Goal: Task Accomplishment & Management: Use online tool/utility

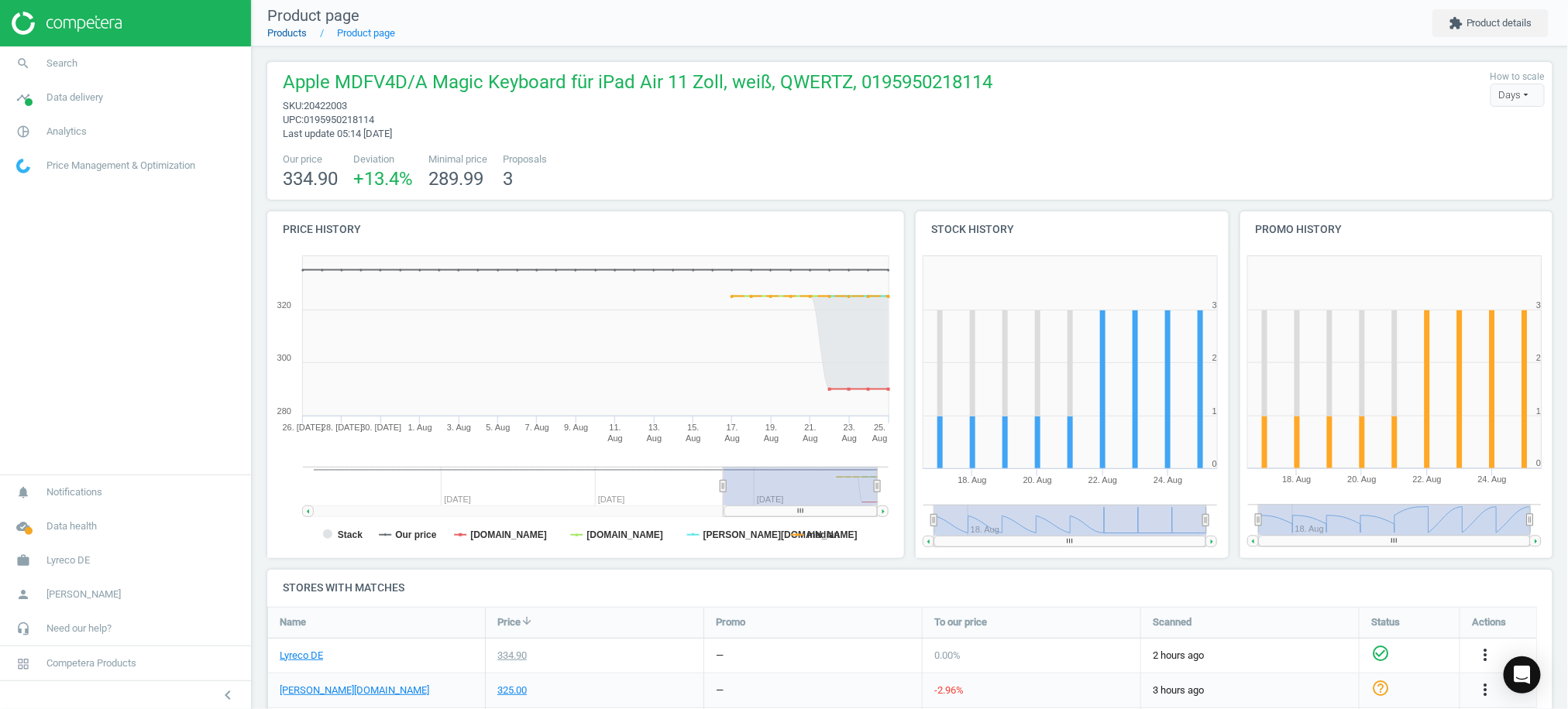
click at [278, 30] on link "Products" at bounding box center [287, 32] width 40 height 11
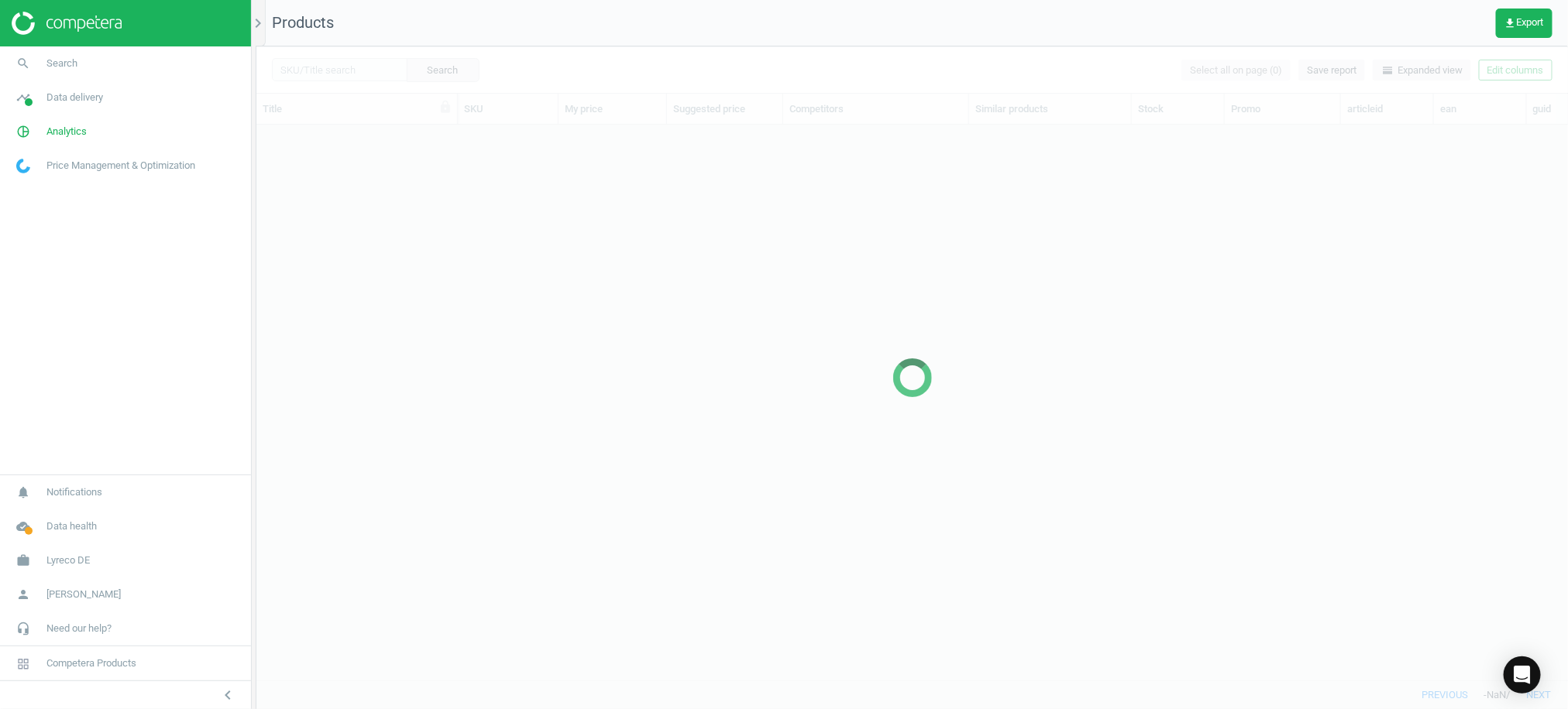
scroll to position [525, 1295]
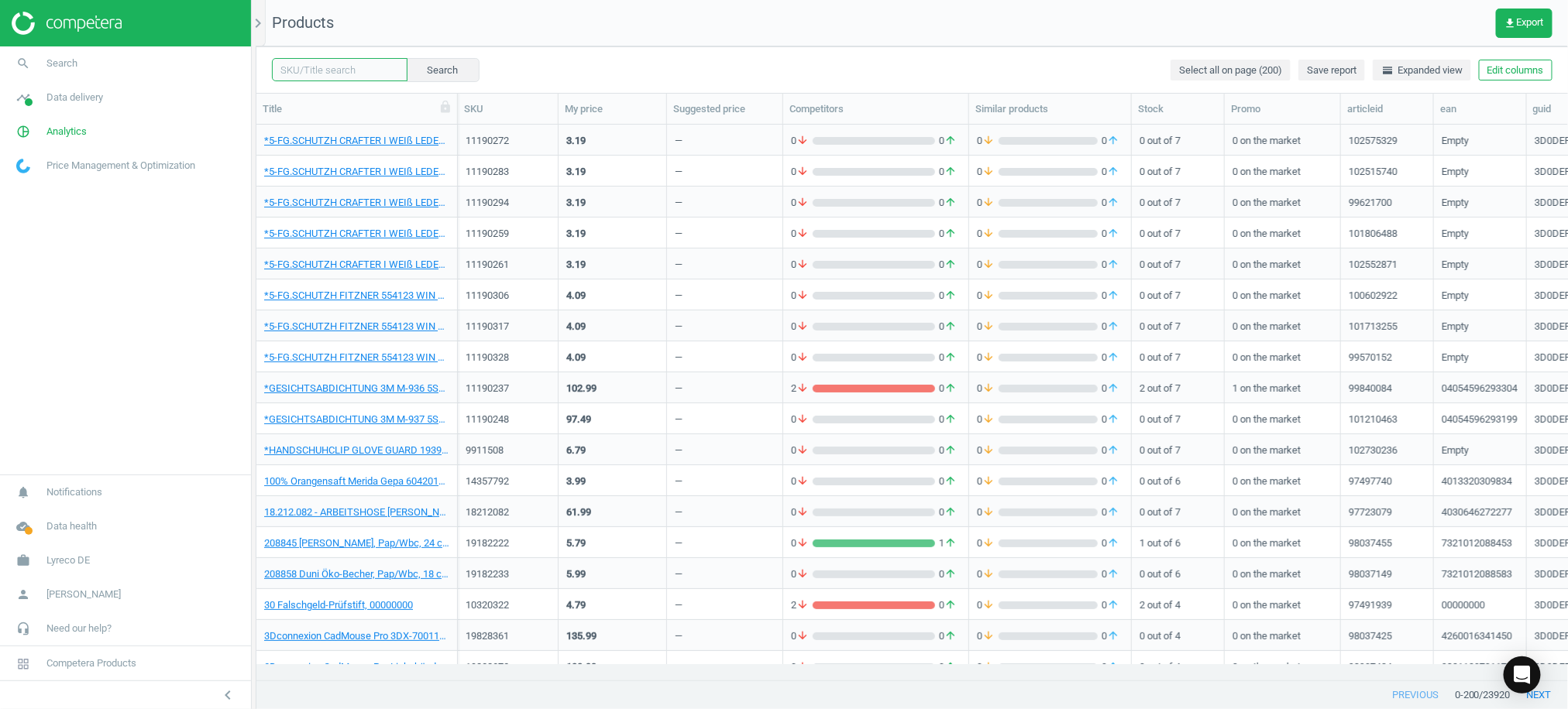
click at [319, 63] on input "text" at bounding box center [339, 69] width 136 height 23
paste input "34,96577%"
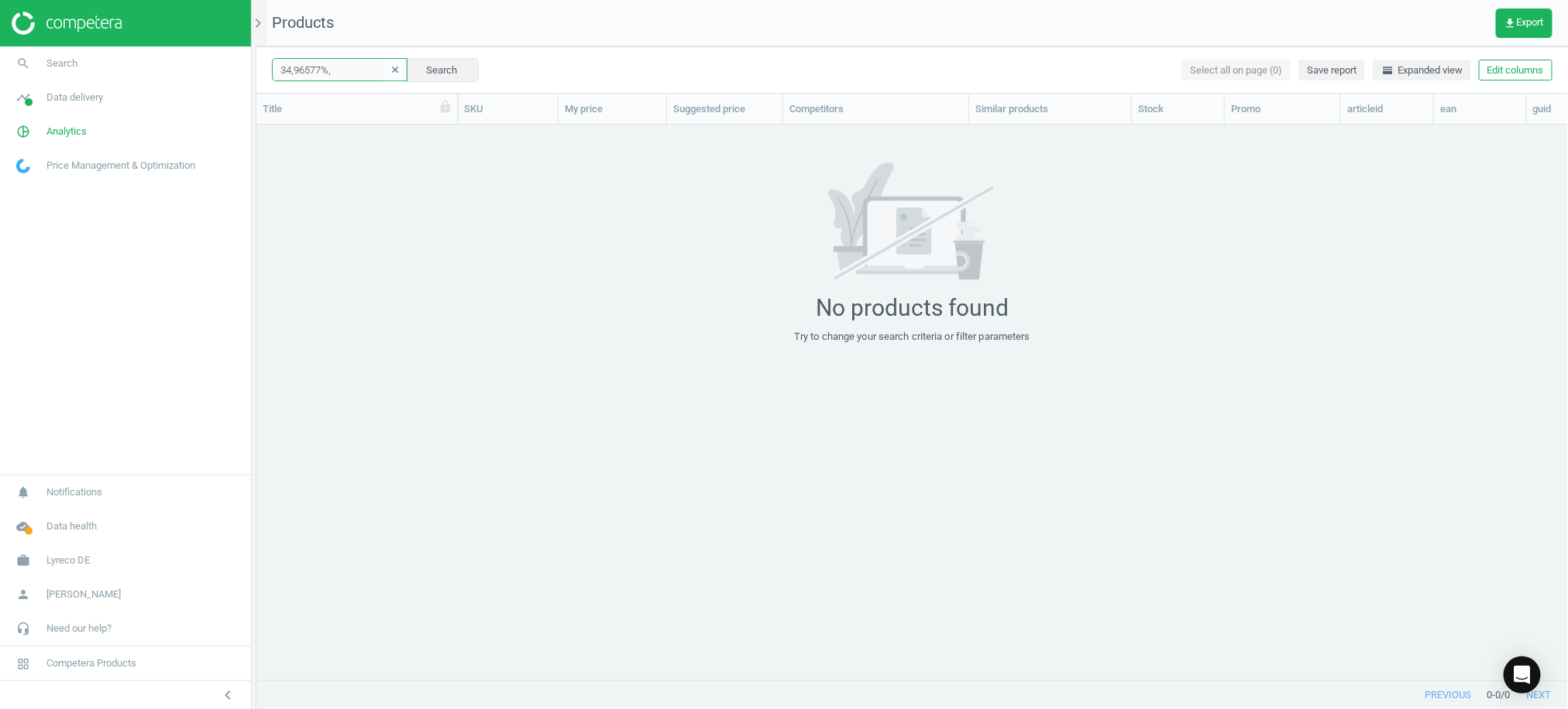
click at [360, 67] on input "34,96577%," at bounding box center [339, 69] width 136 height 23
click at [344, 68] on input "34,96577%" at bounding box center [339, 69] width 136 height 23
drag, startPoint x: 332, startPoint y: 70, endPoint x: 30, endPoint y: 55, distance: 302.4
click at [30, 56] on section "search Search timeline Data delivery Overview Matches dashboard Matches Rematch…" at bounding box center [784, 354] width 1568 height 709
paste input "1983432"
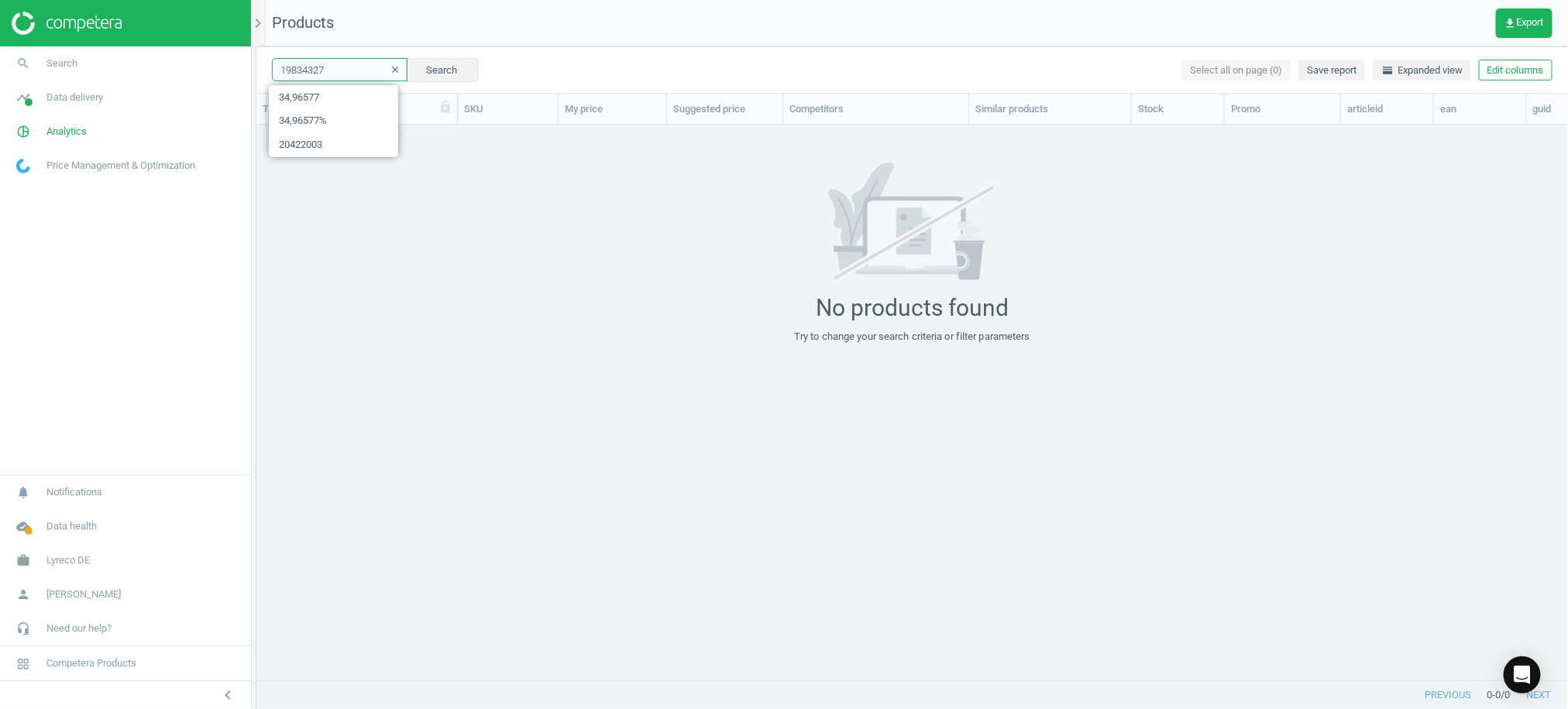
type input "19834327"
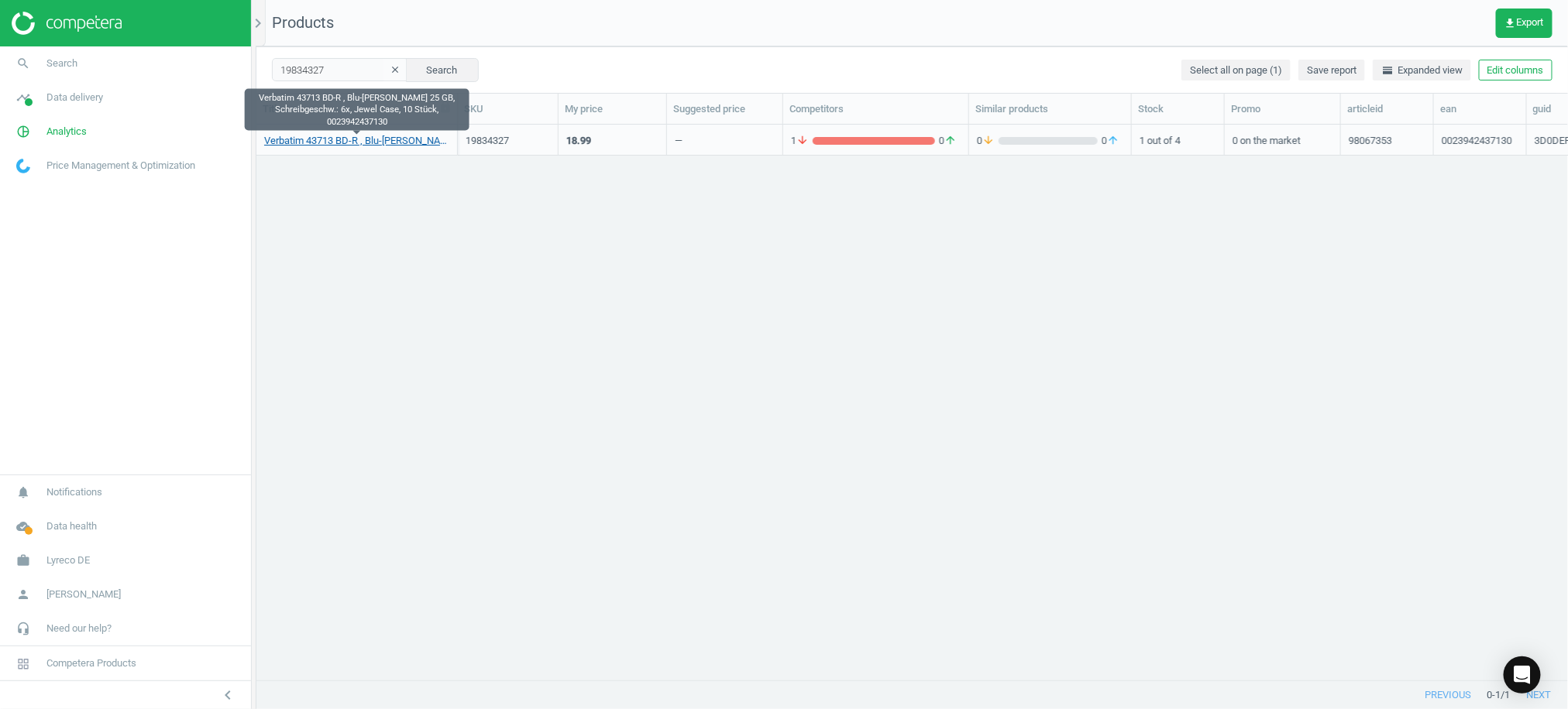
click at [316, 144] on link "Verbatim 43713 BD-R , Blu-[PERSON_NAME] 25 GB, Schreibgeschw.: 6x, Jewel Case, …" at bounding box center [357, 141] width 185 height 14
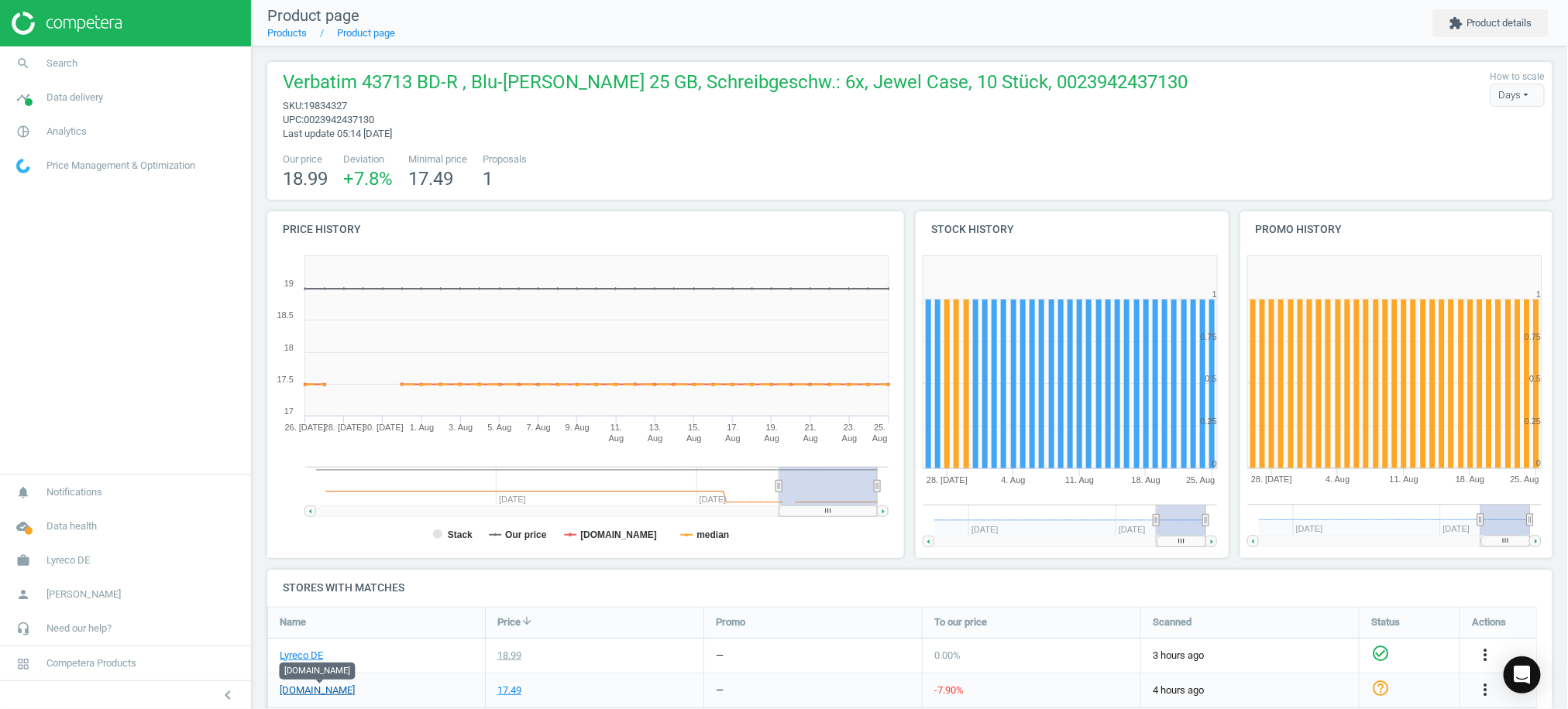
click at [317, 689] on link "[DOMAIN_NAME]" at bounding box center [317, 691] width 75 height 14
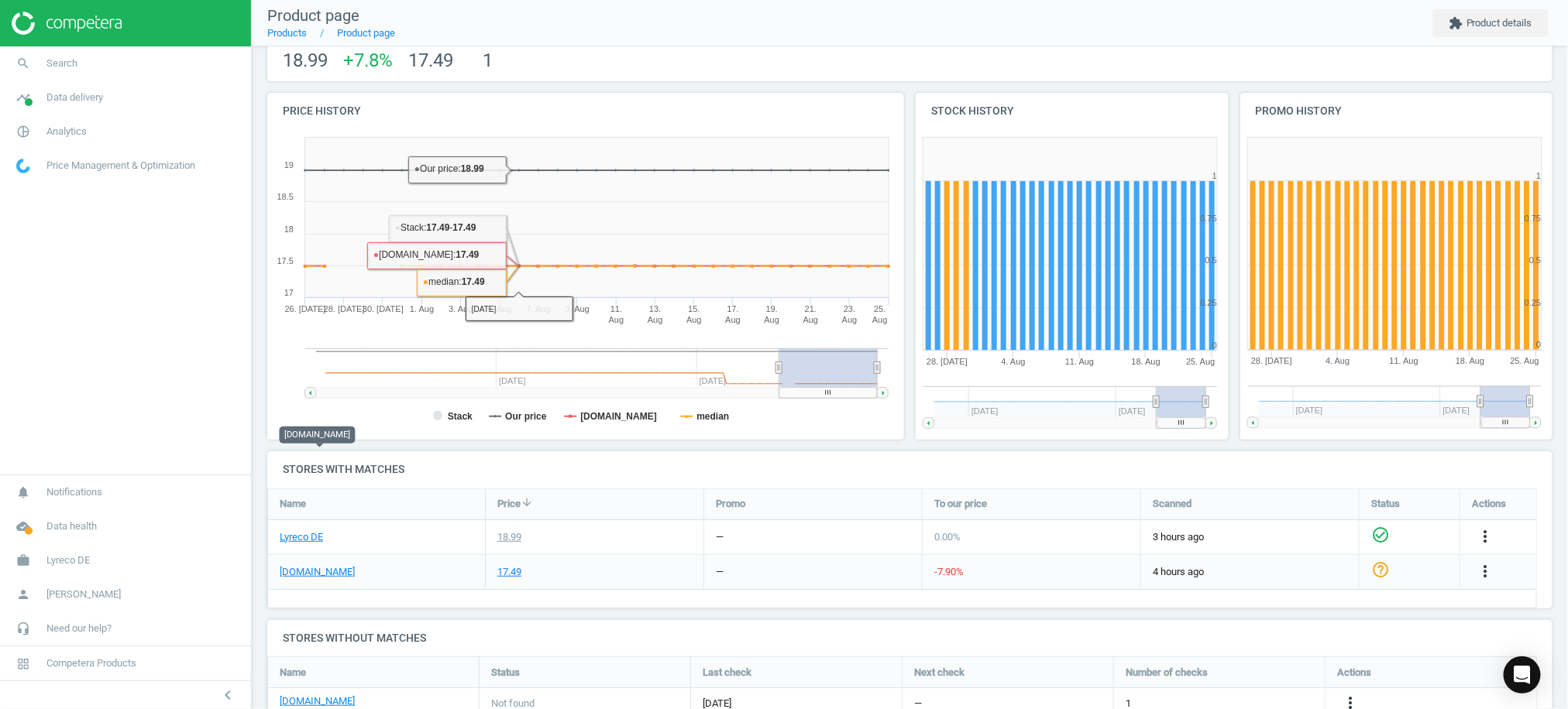
scroll to position [236, 0]
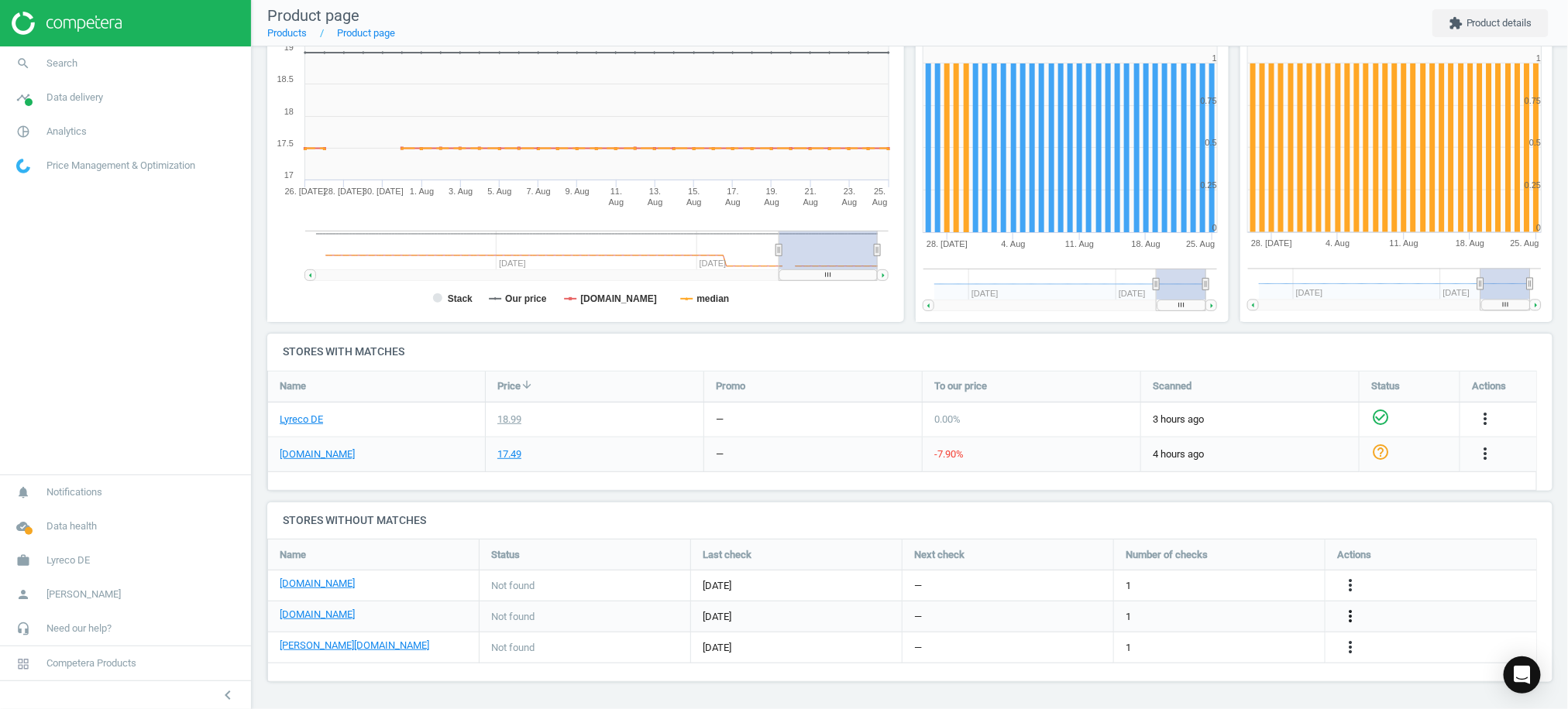
click at [1475, 463] on icon "more_vert" at bounding box center [1484, 454] width 18 height 18
click at [1196, 616] on link "Edit URL/product option" at bounding box center [1227, 618] width 212 height 24
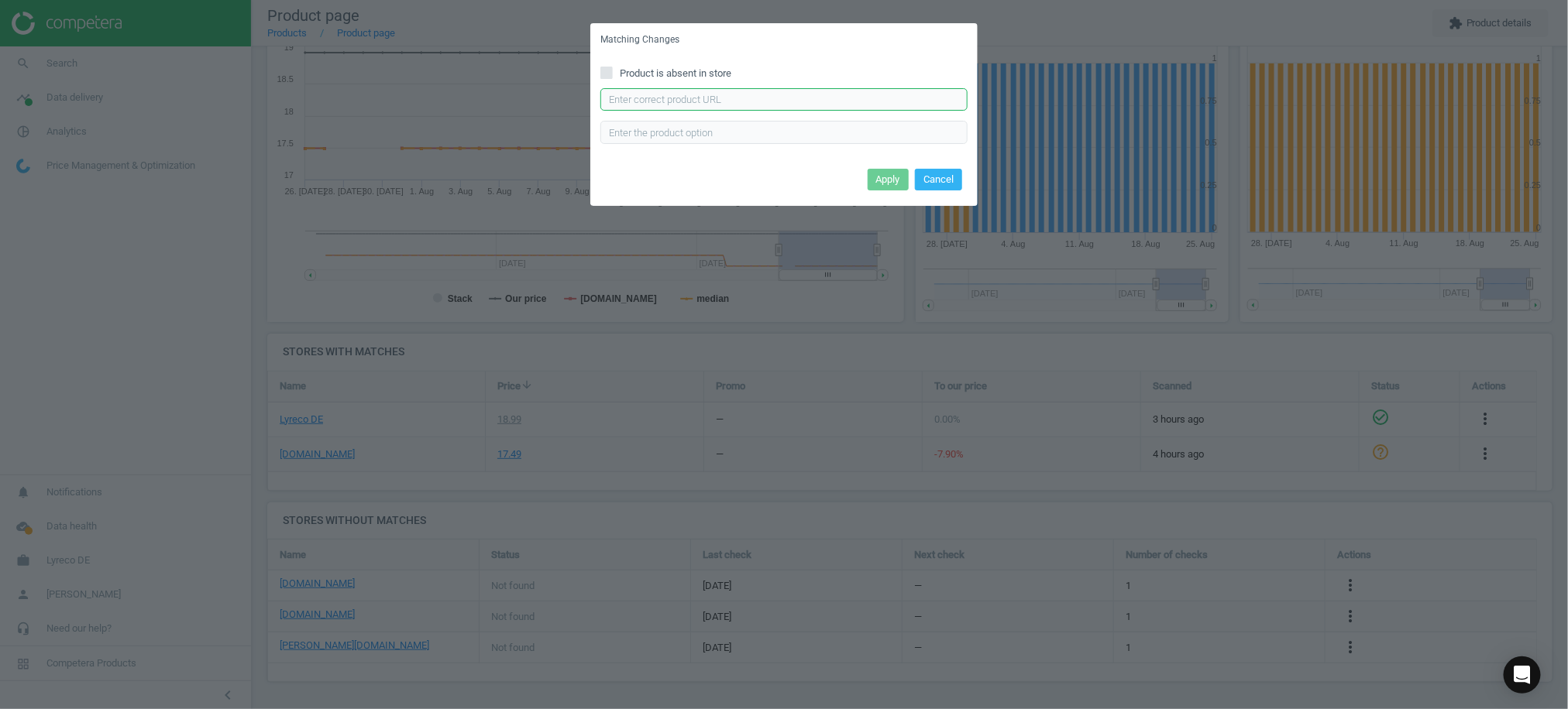
click at [700, 106] on input "text" at bounding box center [784, 100] width 367 height 23
paste input "[URL][DOMAIN_NAME][PERSON_NAME]"
drag, startPoint x: 699, startPoint y: 106, endPoint x: 795, endPoint y: 147, distance: 104.4
click at [800, 146] on div "Product is absent in store [URL][DOMAIN_NAME][PERSON_NAME] Enter correct produc…" at bounding box center [784, 110] width 387 height 107
type input "[URL][DOMAIN_NAME][PERSON_NAME]"
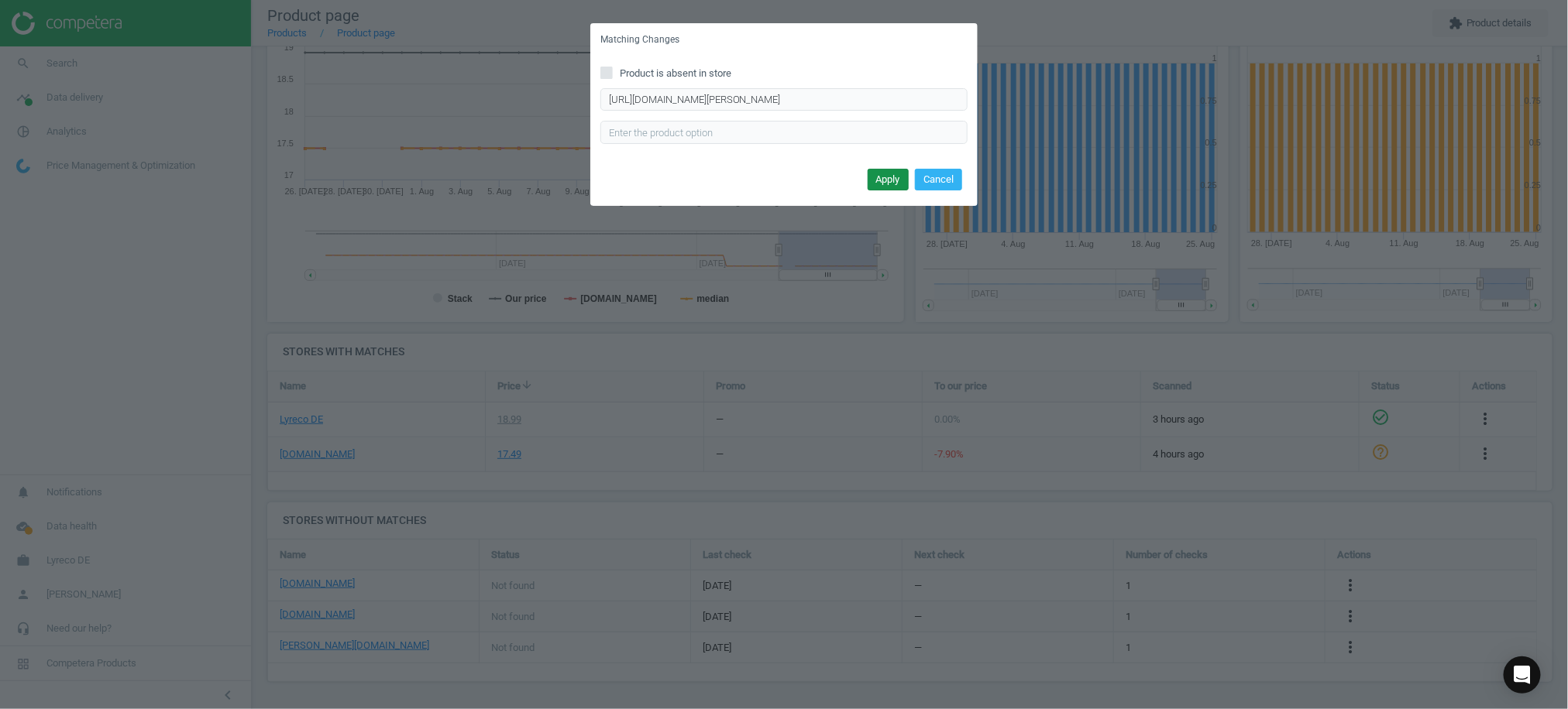
click at [881, 181] on button "Apply" at bounding box center [887, 179] width 41 height 22
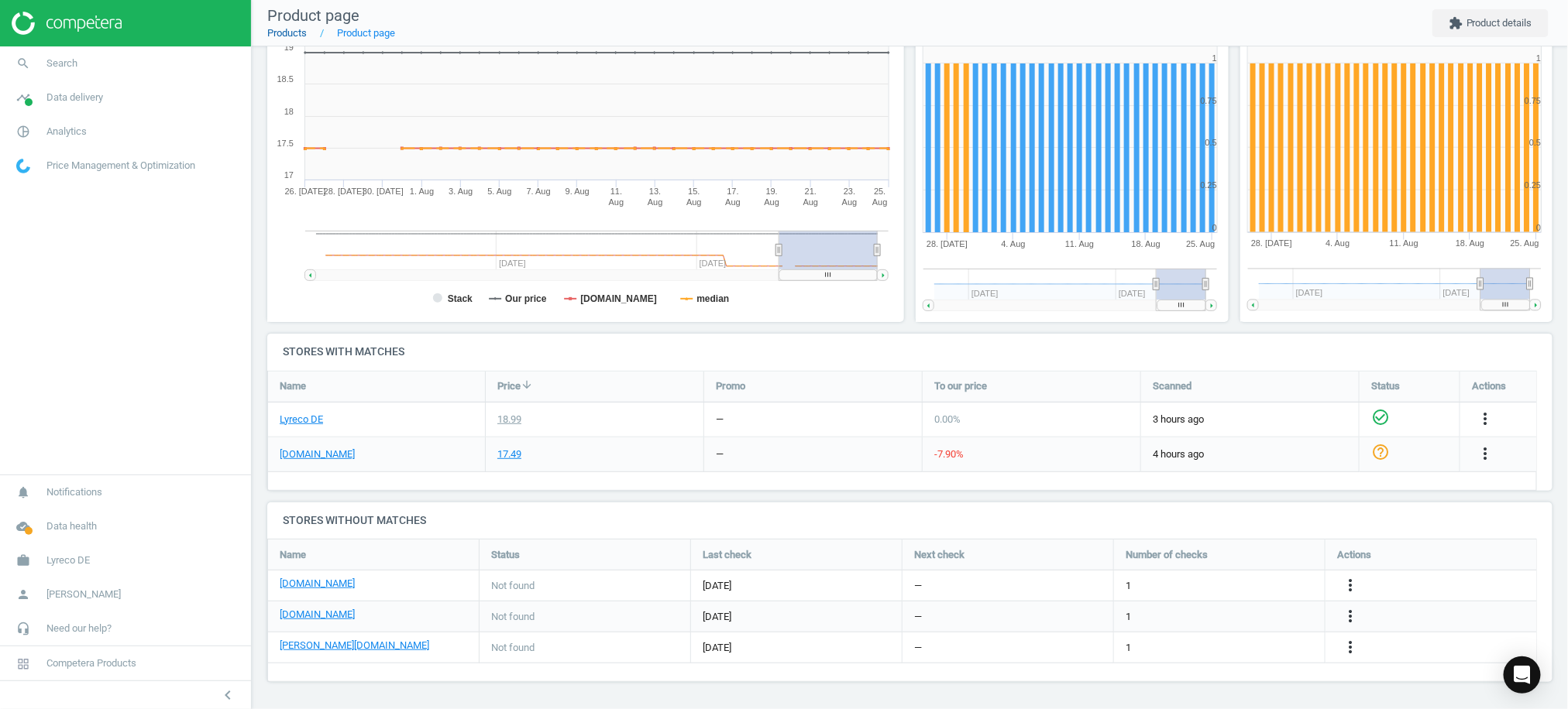
click at [287, 34] on link "Products" at bounding box center [287, 32] width 40 height 11
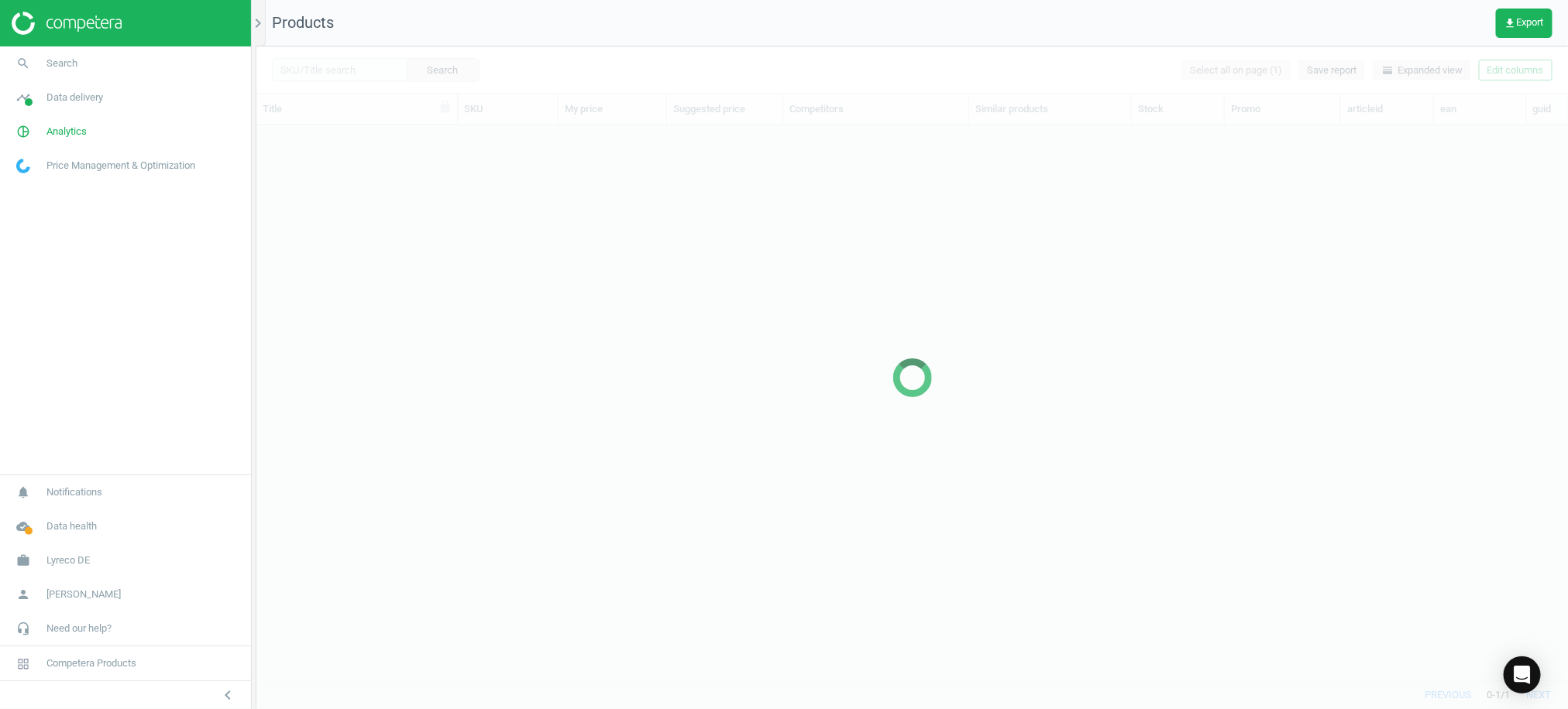
scroll to position [525, 1295]
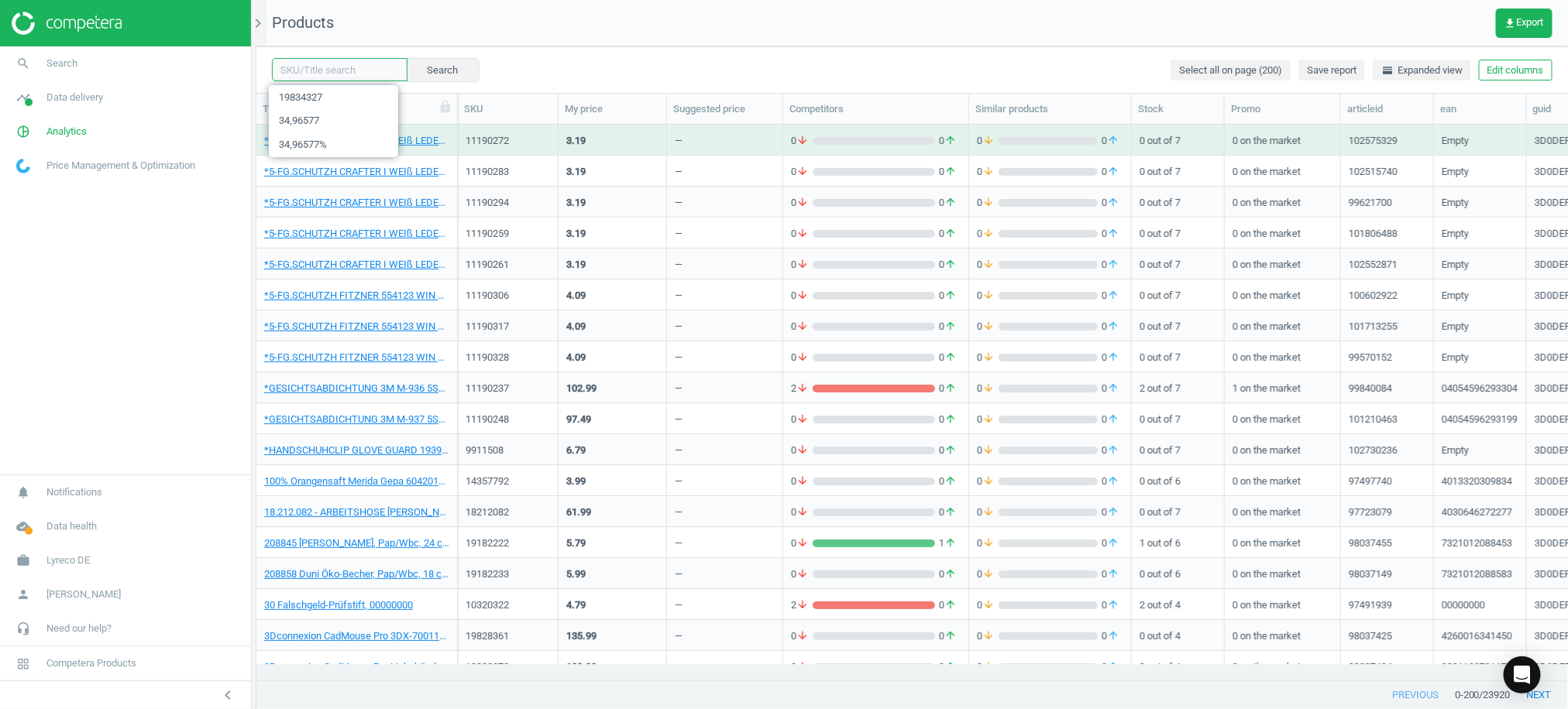
click at [324, 74] on input "text" at bounding box center [339, 69] width 136 height 23
paste input "21254522"
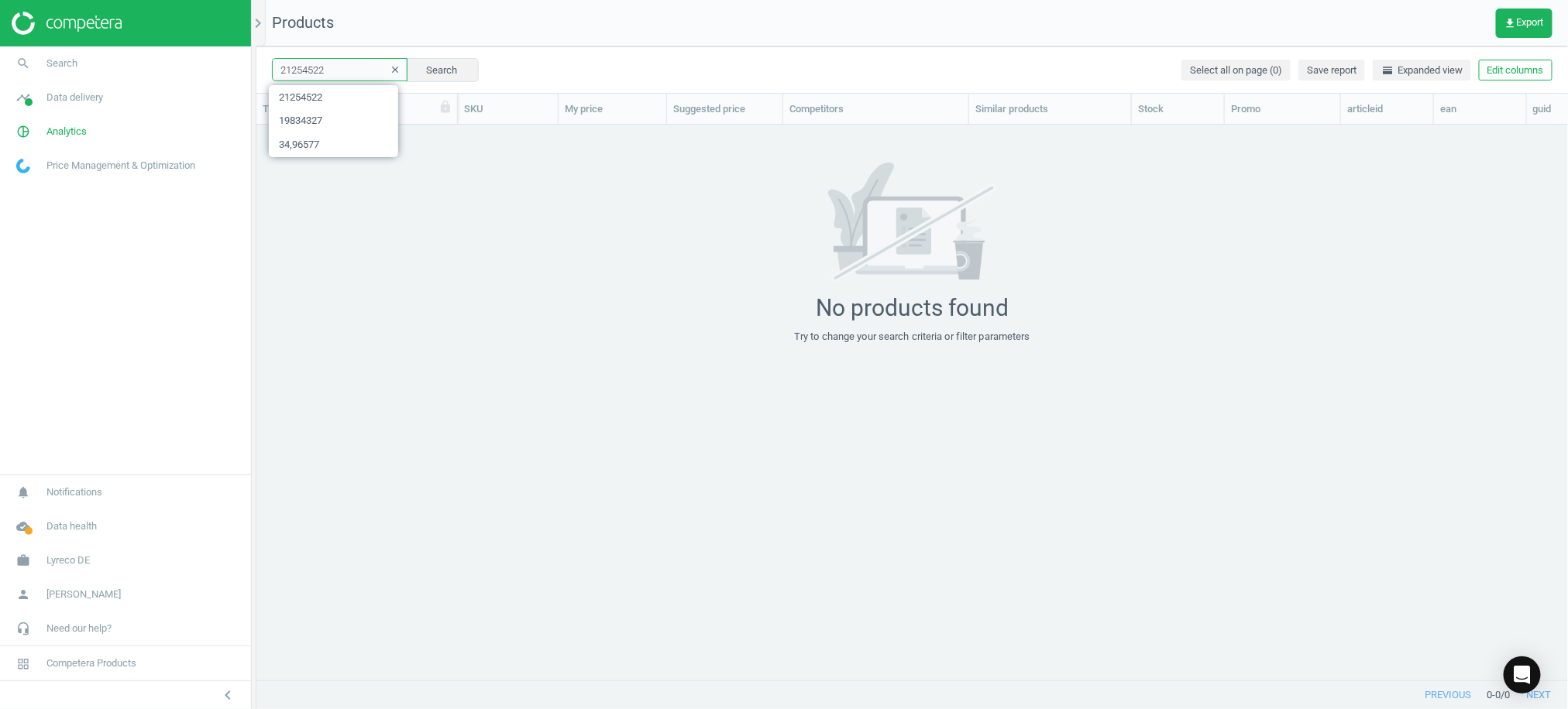
drag, startPoint x: 339, startPoint y: 74, endPoint x: 145, endPoint y: 34, distance: 198.1
click at [146, 48] on section "search Search timeline Data delivery Overview Matches dashboard Matches Rematch…" at bounding box center [784, 354] width 1568 height 709
paste input "5892493"
type input "5892493"
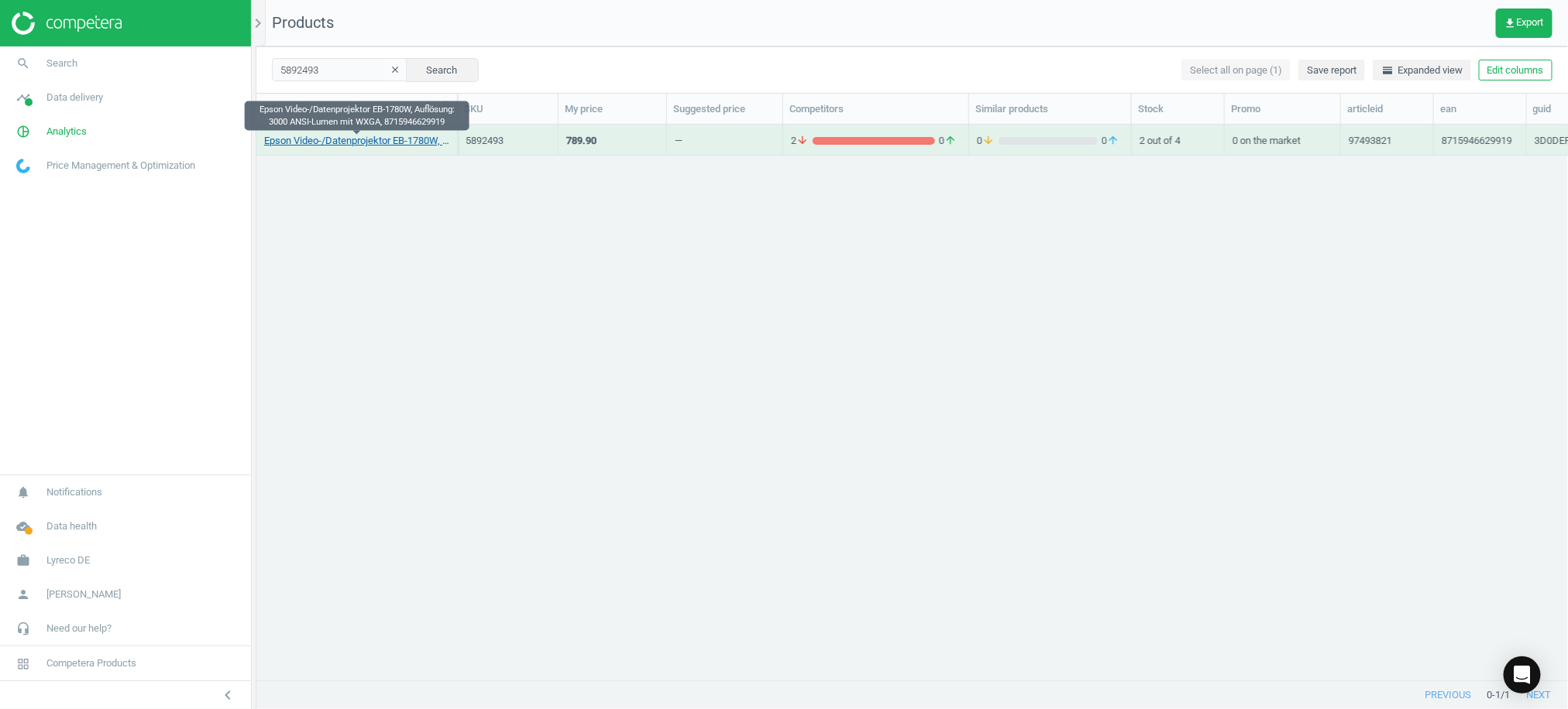
click at [318, 140] on link "Epson Video-/Datenprojektor EB-1780W, Auflösung: 3000 ANSI-Lumen mit WXGA, 8715…" at bounding box center [357, 141] width 185 height 14
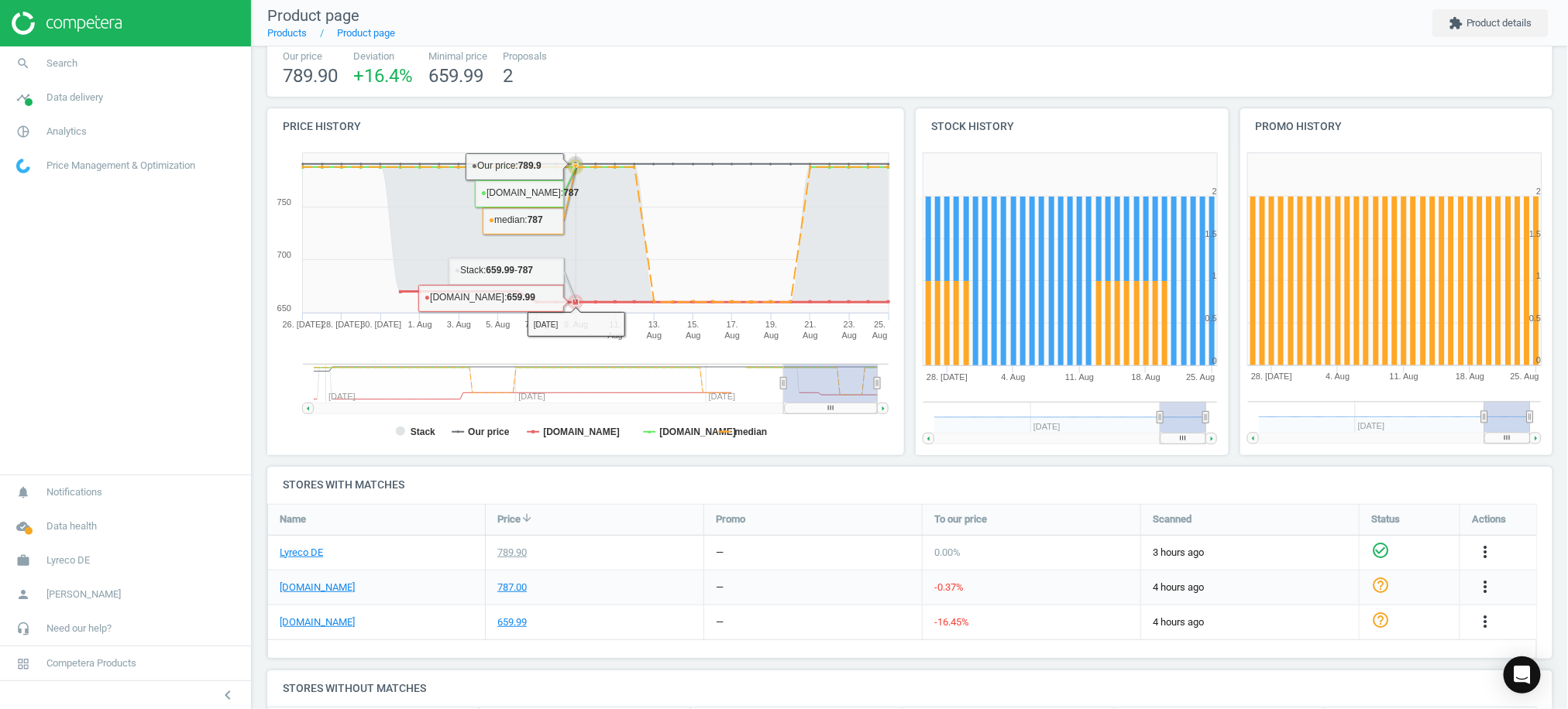
scroll to position [206, 0]
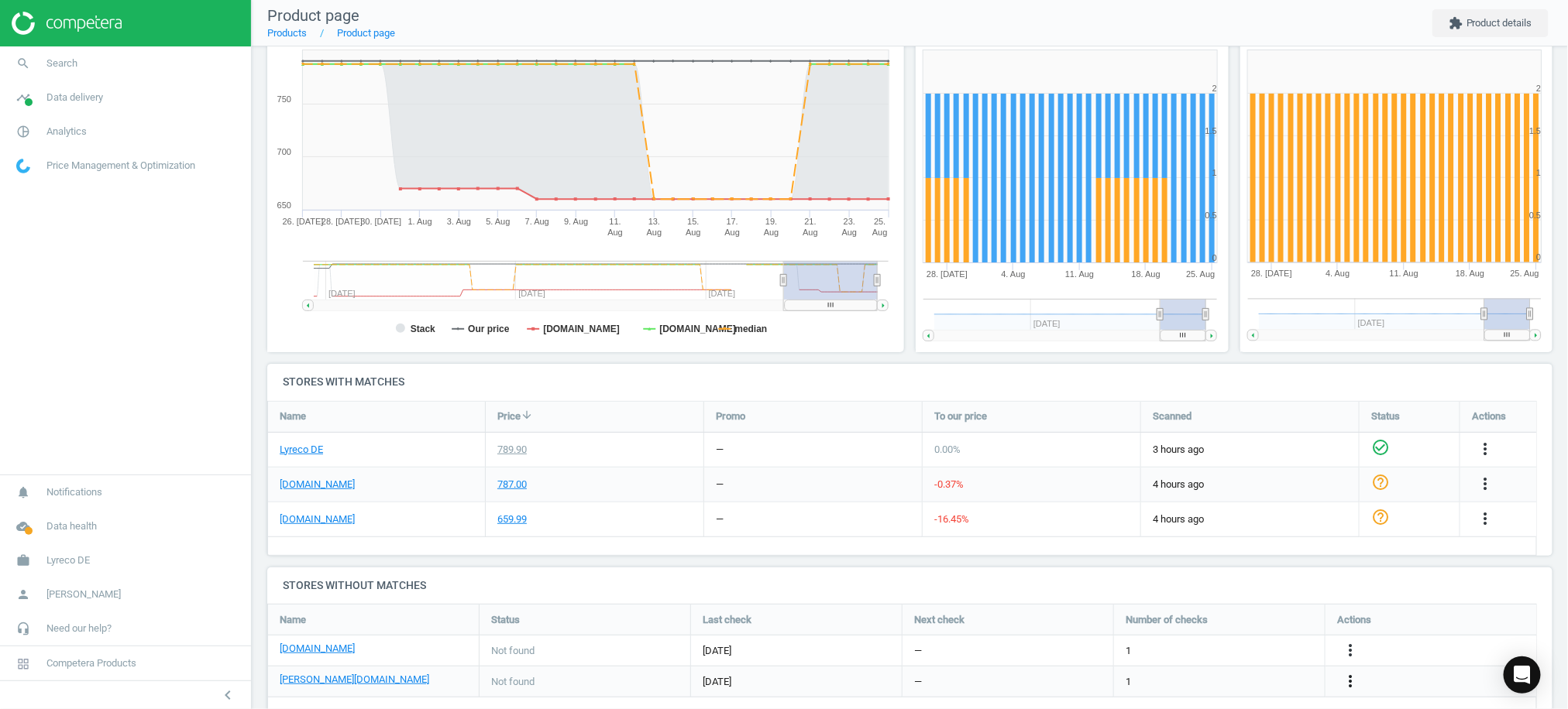
click at [1349, 679] on icon "more_vert" at bounding box center [1350, 681] width 18 height 18
click at [1210, 668] on link "Edit URL/product option" at bounding box center [1227, 673] width 212 height 24
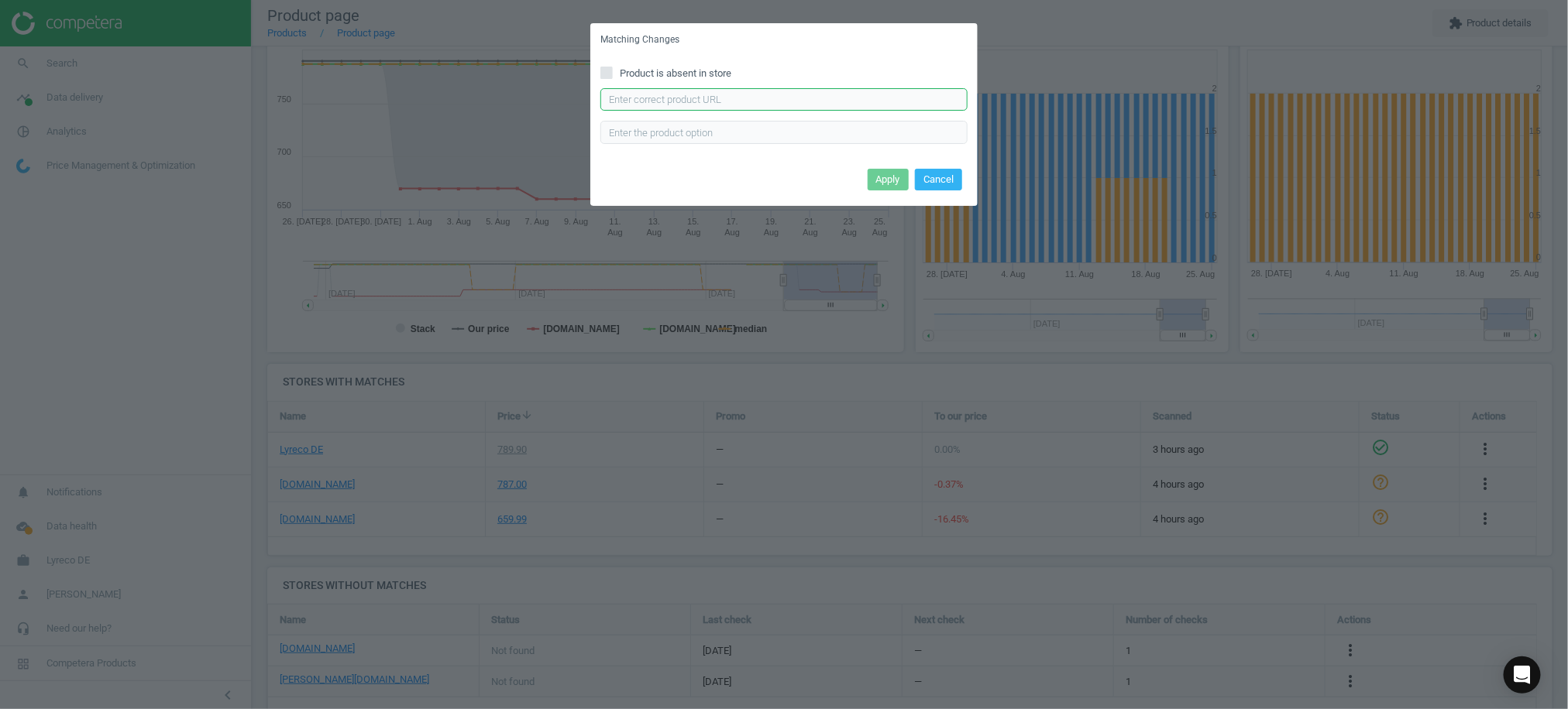
click at [707, 88] on input "text" at bounding box center [784, 100] width 367 height 23
paste input "21,49639%"
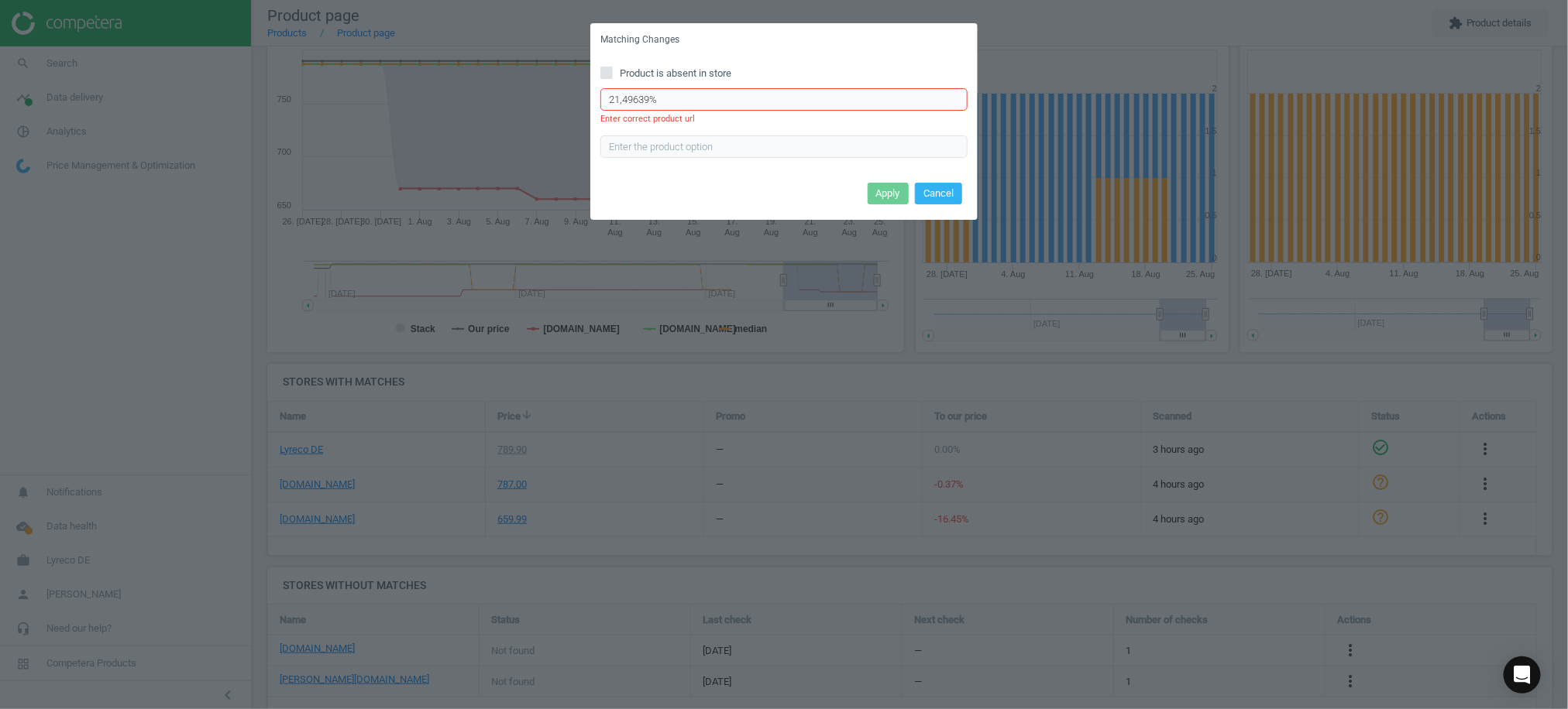
click at [739, 91] on input "21,49639%" at bounding box center [784, 100] width 367 height 23
drag, startPoint x: 669, startPoint y: 94, endPoint x: 372, endPoint y: 56, distance: 299.4
click at [338, 58] on div "Matching Changes Product is absent in store 21,49639% Enter correct product url…" at bounding box center [784, 354] width 1568 height 709
paste input "[URL][DOMAIN_NAME][PERSON_NAME][PERSON_NAME]"
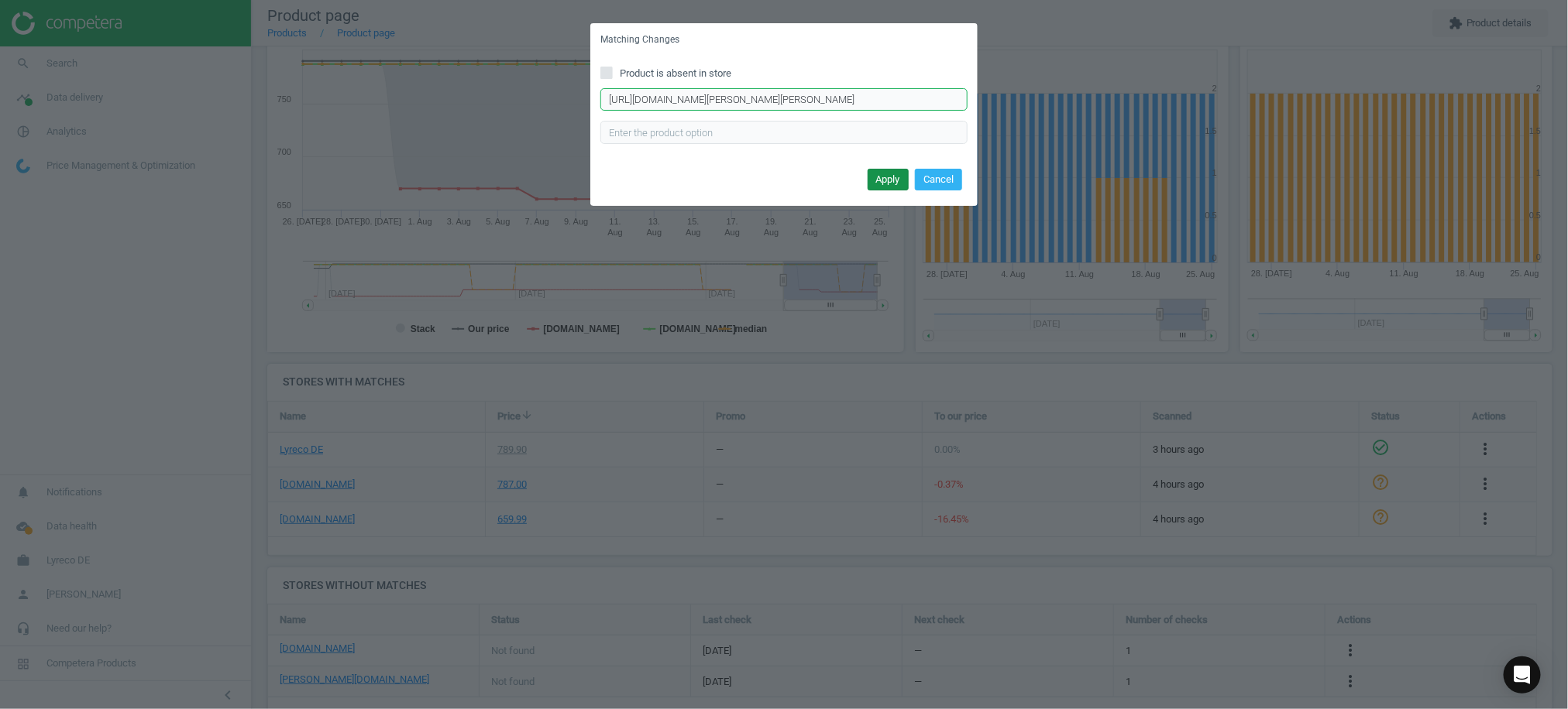
type input "[URL][DOMAIN_NAME][PERSON_NAME][PERSON_NAME]"
click at [885, 173] on button "Apply" at bounding box center [887, 179] width 41 height 22
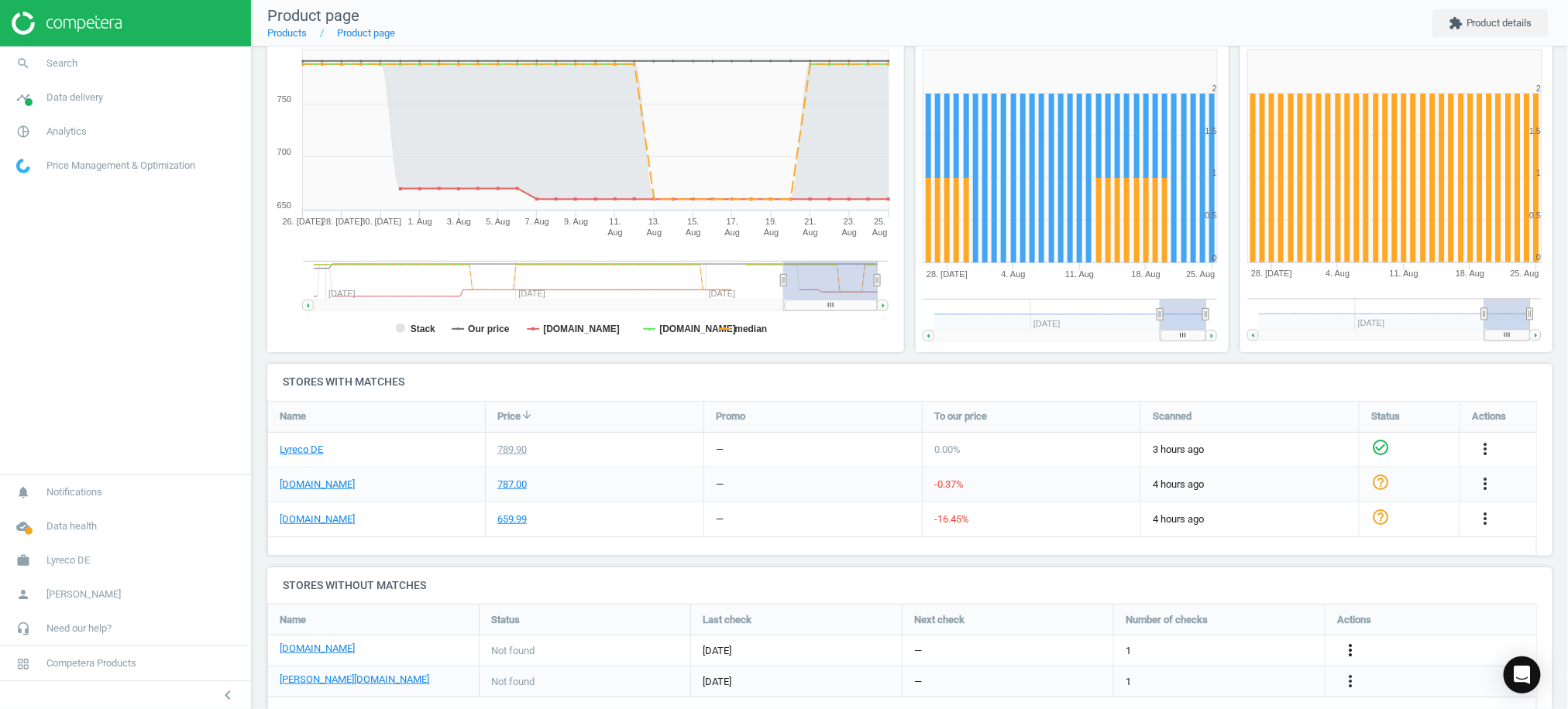
click at [1475, 459] on icon "more_vert" at bounding box center [1484, 448] width 18 height 18
click at [1205, 650] on link "Edit URL/product option" at bounding box center [1227, 650] width 212 height 24
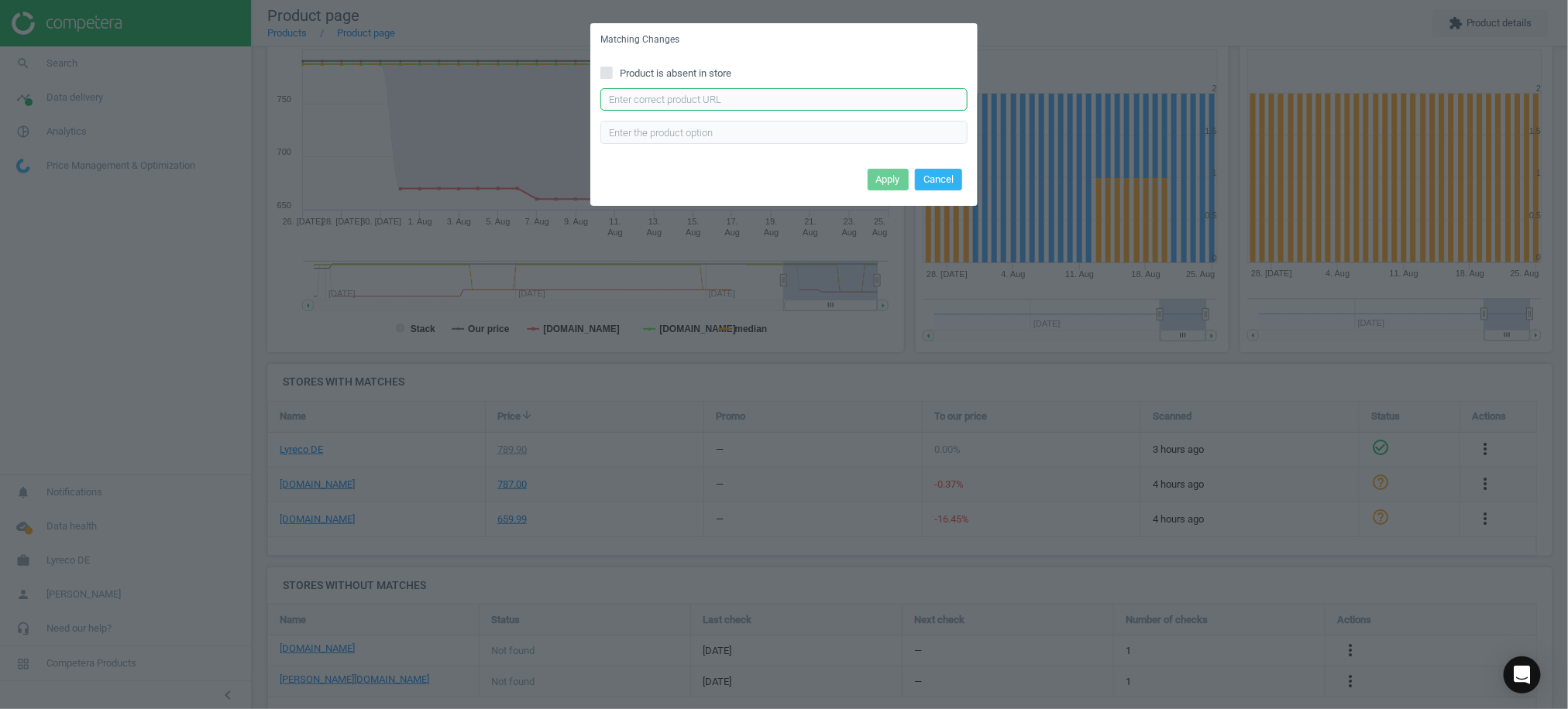
click at [767, 100] on input "text" at bounding box center [784, 100] width 367 height 23
paste input "[URL][DOMAIN_NAME][PERSON_NAME]"
type input "[URL][DOMAIN_NAME][PERSON_NAME]"
click at [888, 169] on button "Apply" at bounding box center [887, 179] width 41 height 22
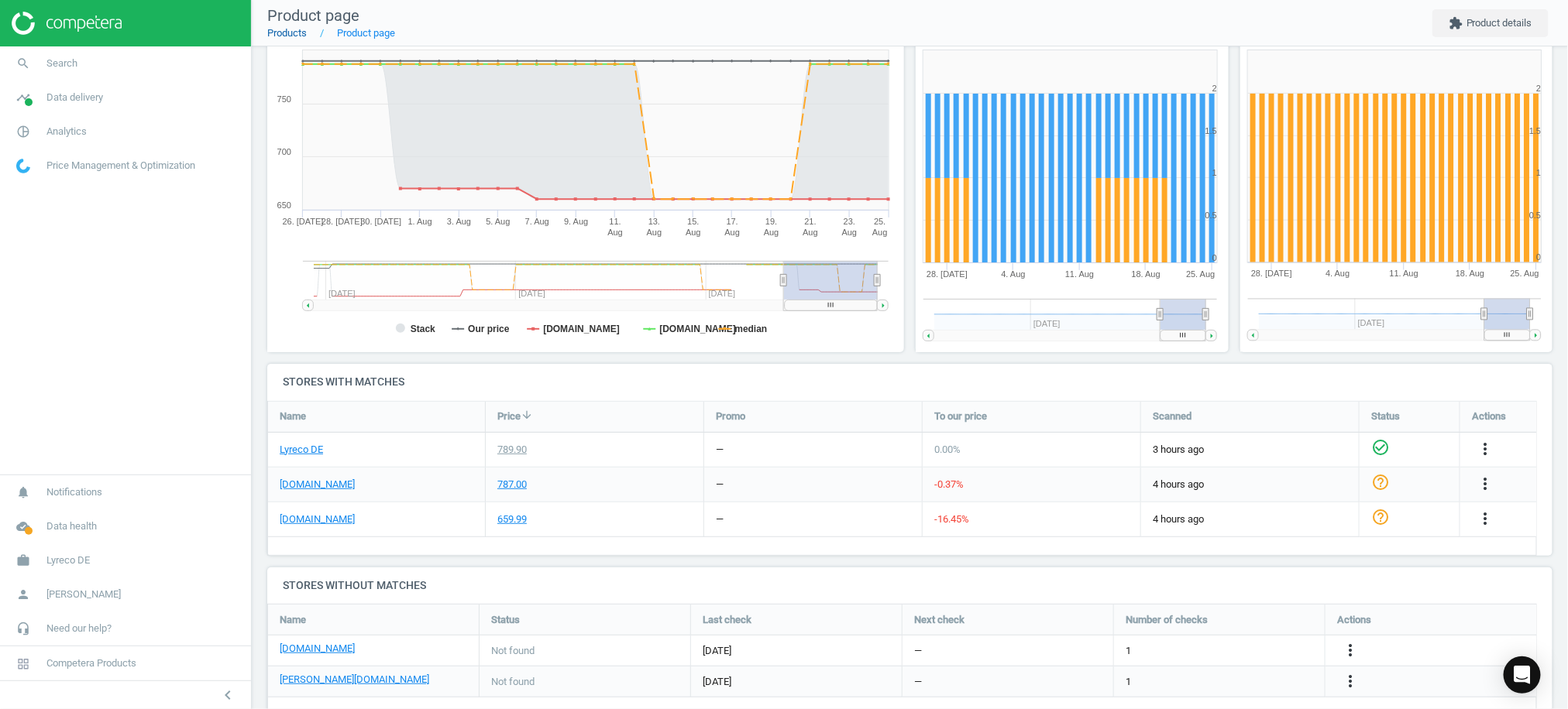
click at [280, 33] on link "Products" at bounding box center [287, 32] width 40 height 11
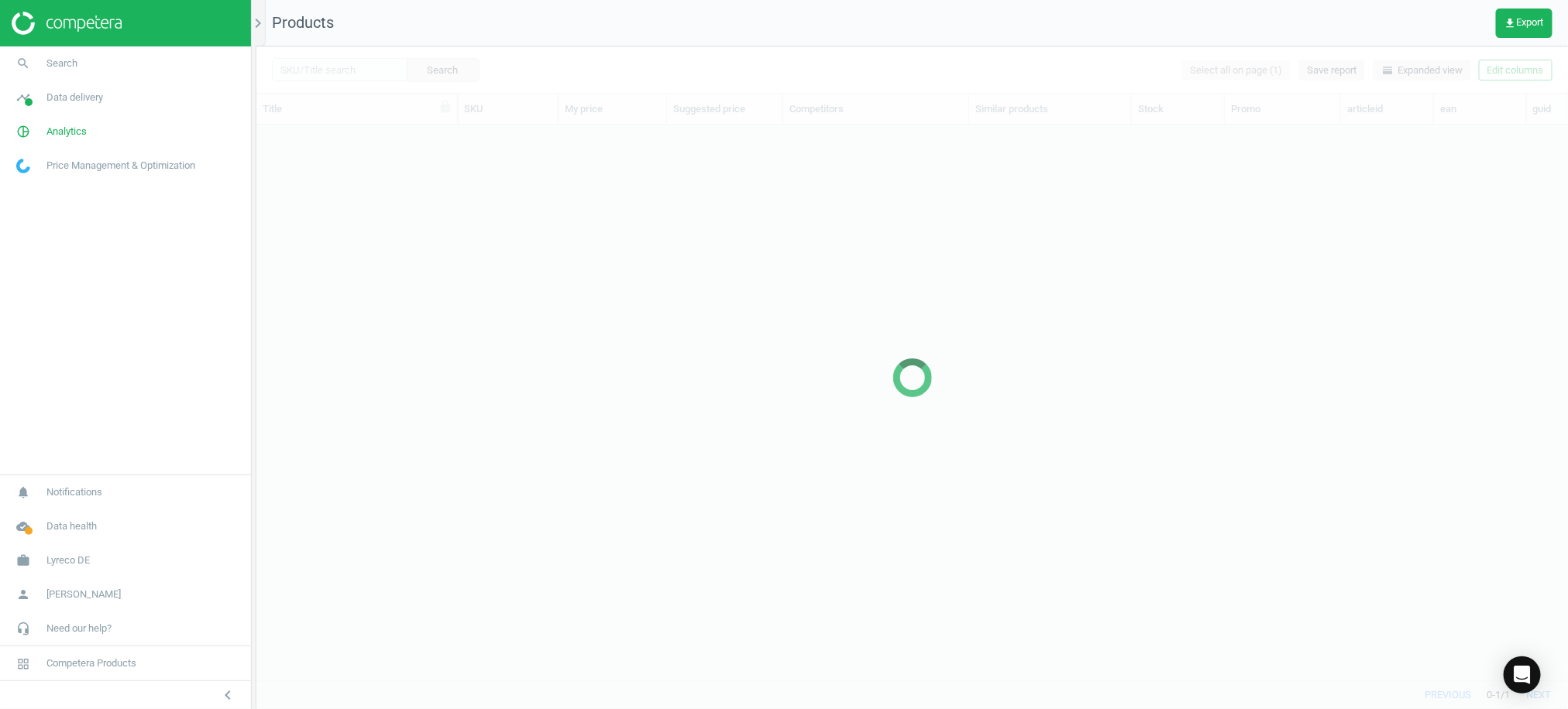
scroll to position [525, 1295]
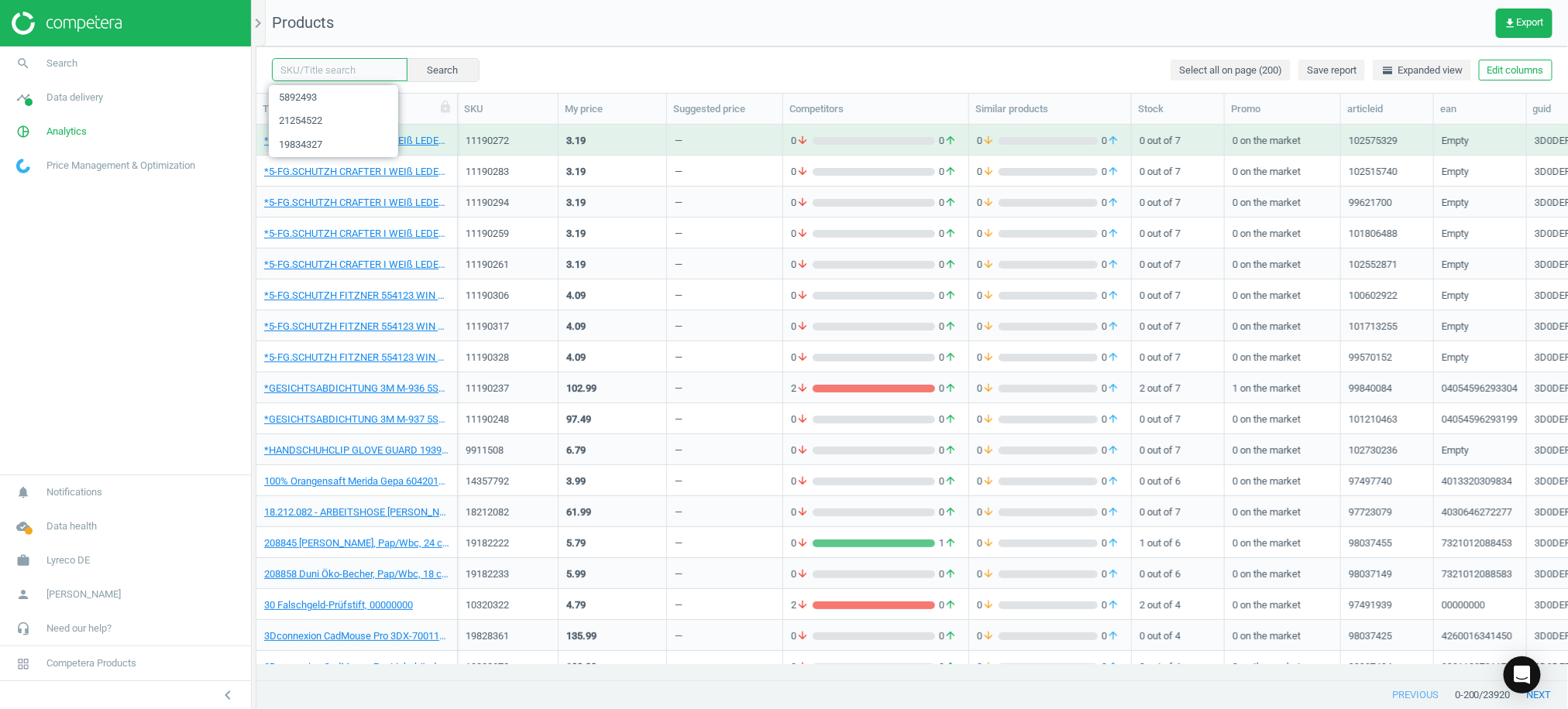
click at [323, 62] on input "text" at bounding box center [339, 69] width 136 height 23
paste input "19829579"
type input "19829579"
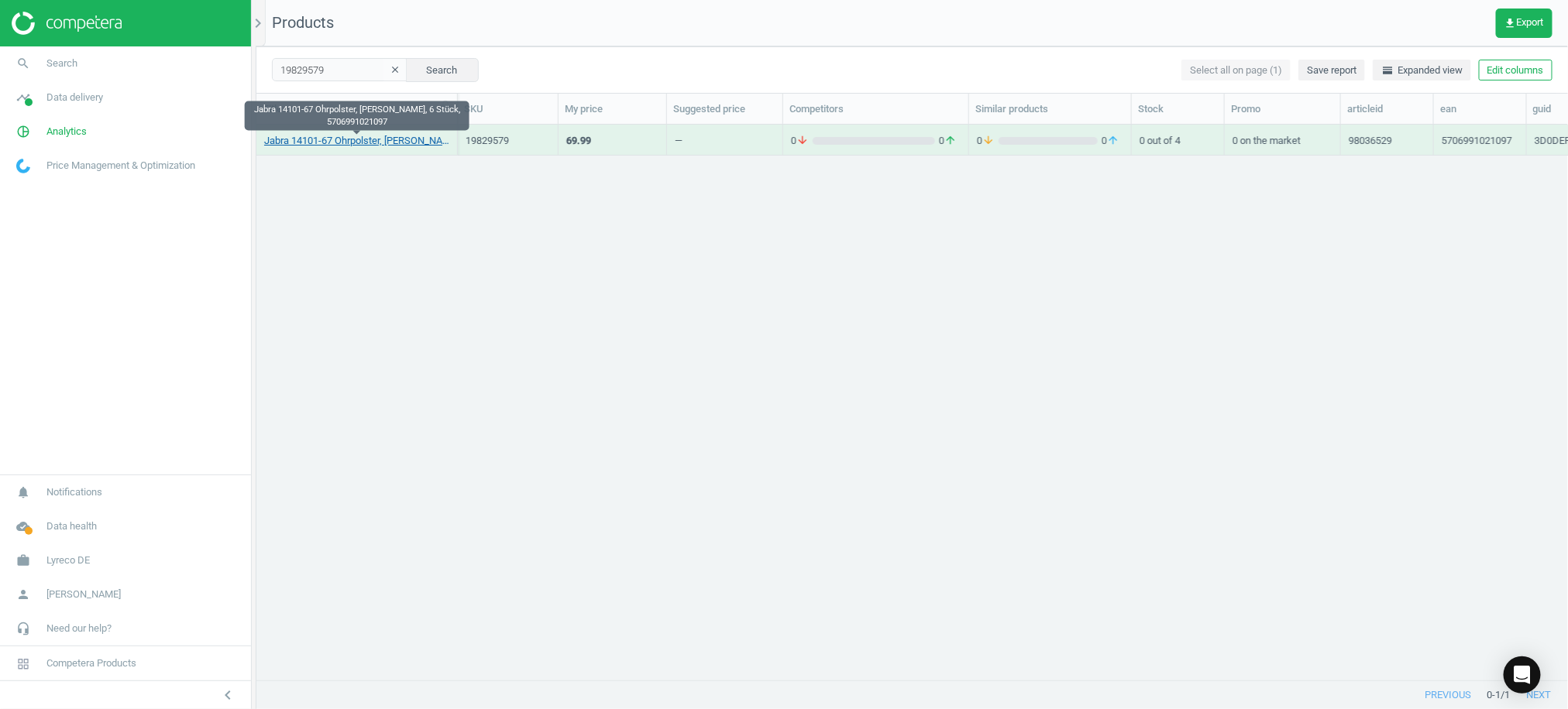
click at [317, 139] on link "Jabra 14101-67 Ohrpolster, [PERSON_NAME], 6 Stück, 5706991021097" at bounding box center [357, 141] width 185 height 14
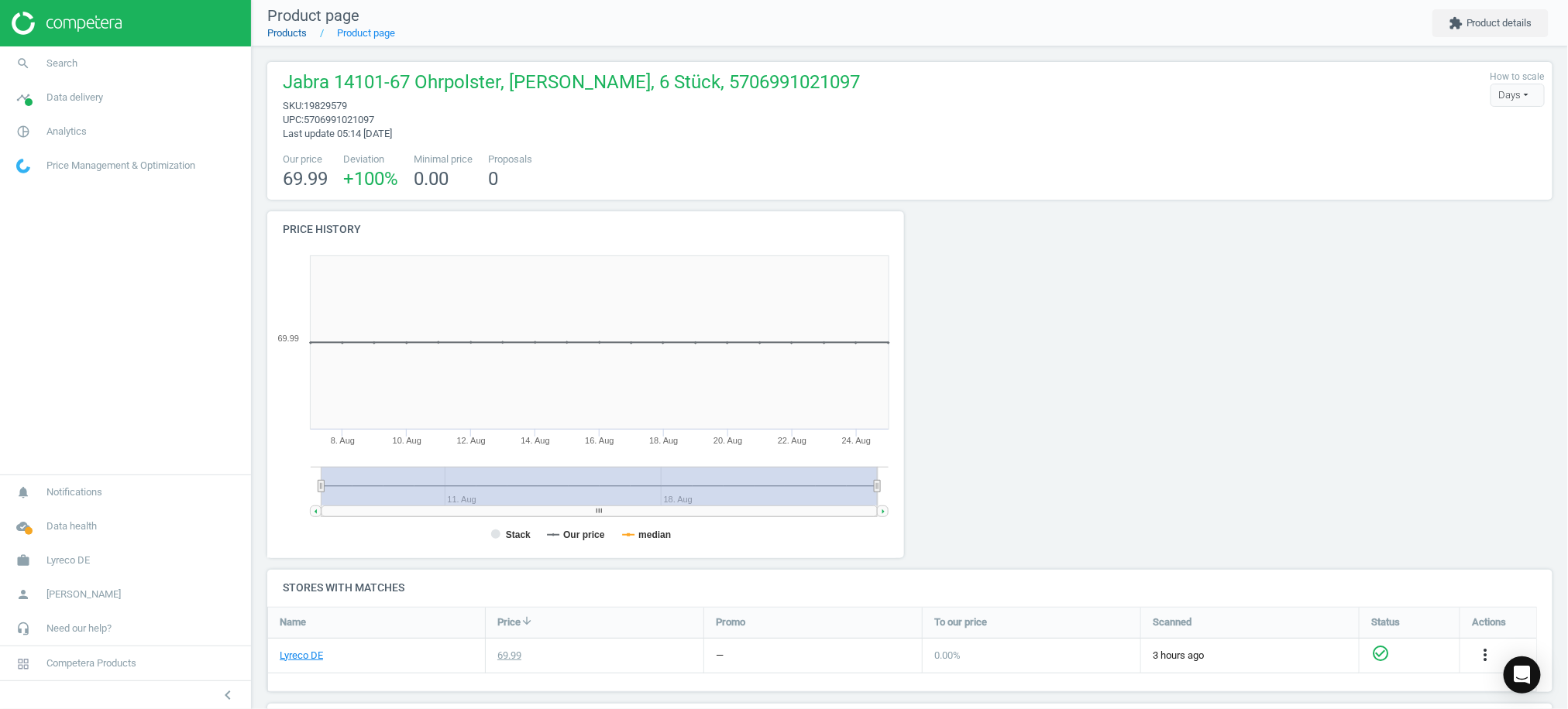
click at [292, 30] on link "Products" at bounding box center [287, 32] width 40 height 11
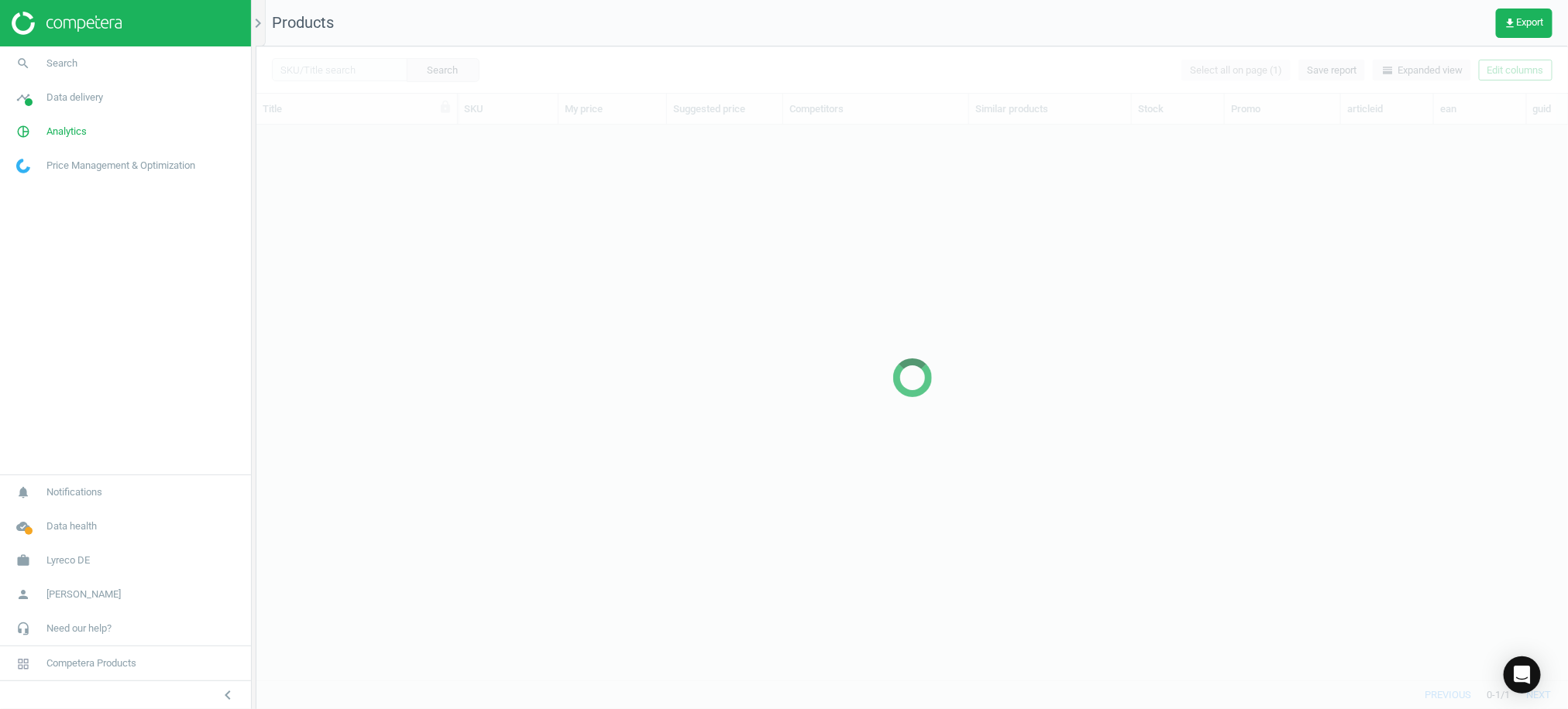
scroll to position [525, 1295]
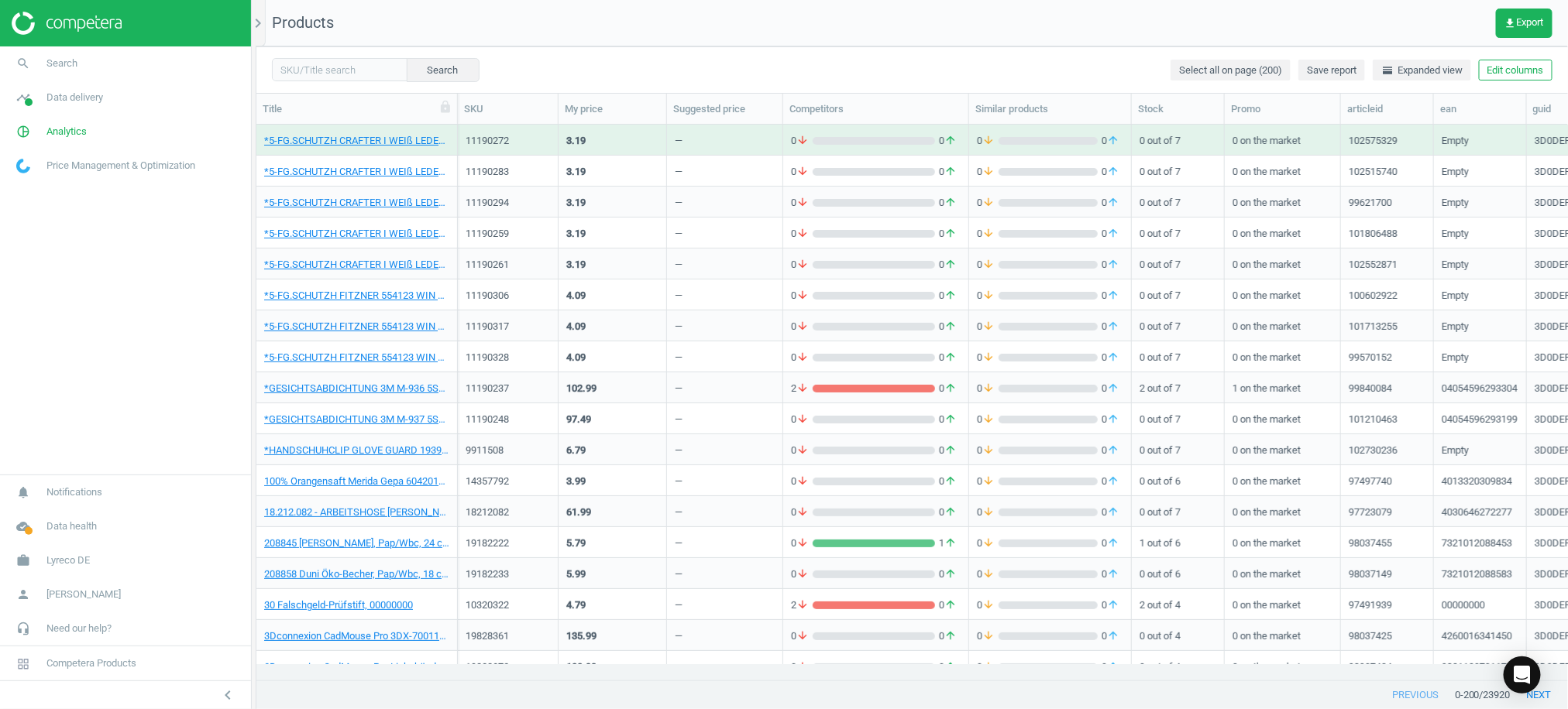
click at [347, 58] on div "Search" at bounding box center [376, 69] width 208 height 23
click at [332, 72] on input "text" at bounding box center [339, 69] width 136 height 23
paste input "11521857"
type input "11521857"
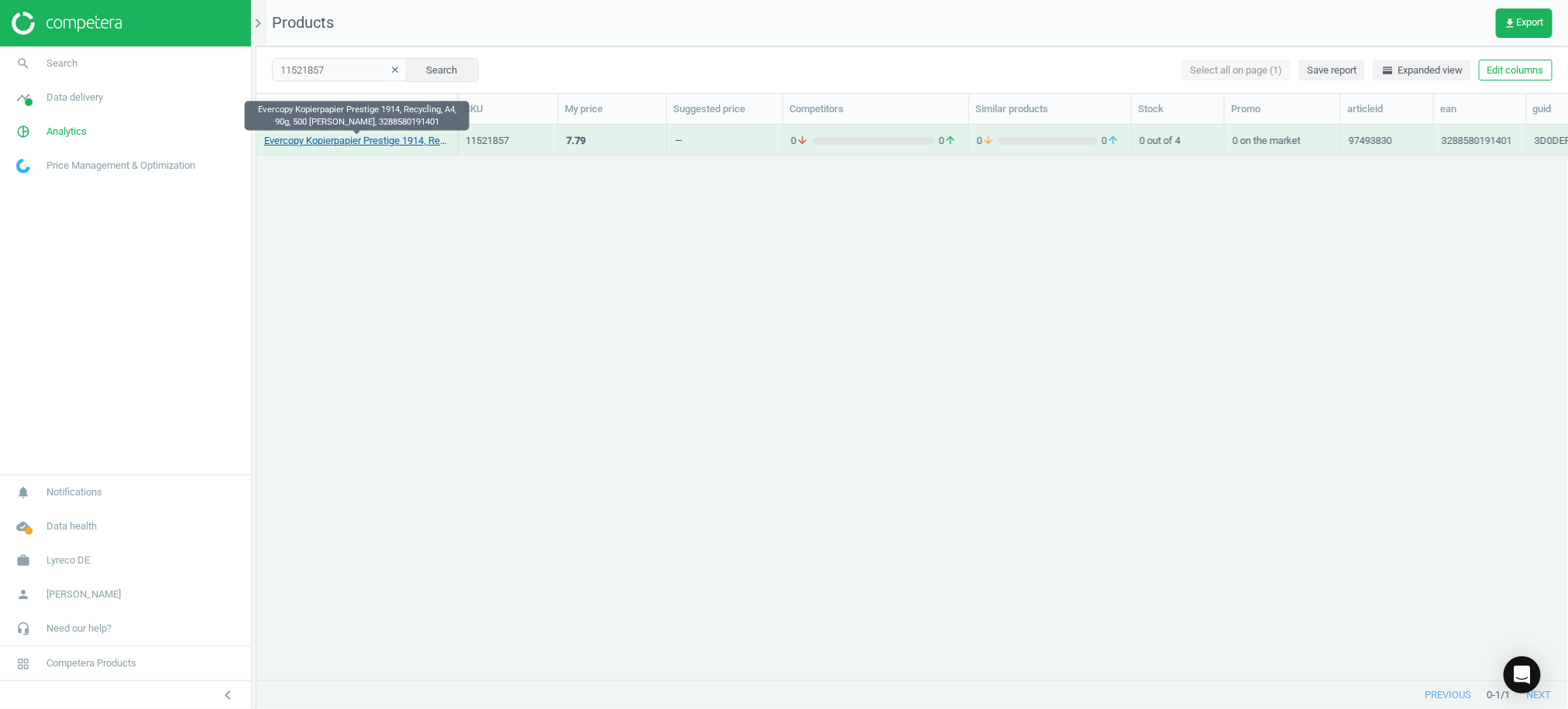
click at [358, 144] on link "Evercopy Kopierpapier Prestige 1914, Recycling, A4, 90g, 500 [PERSON_NAME], 328…" at bounding box center [357, 141] width 185 height 14
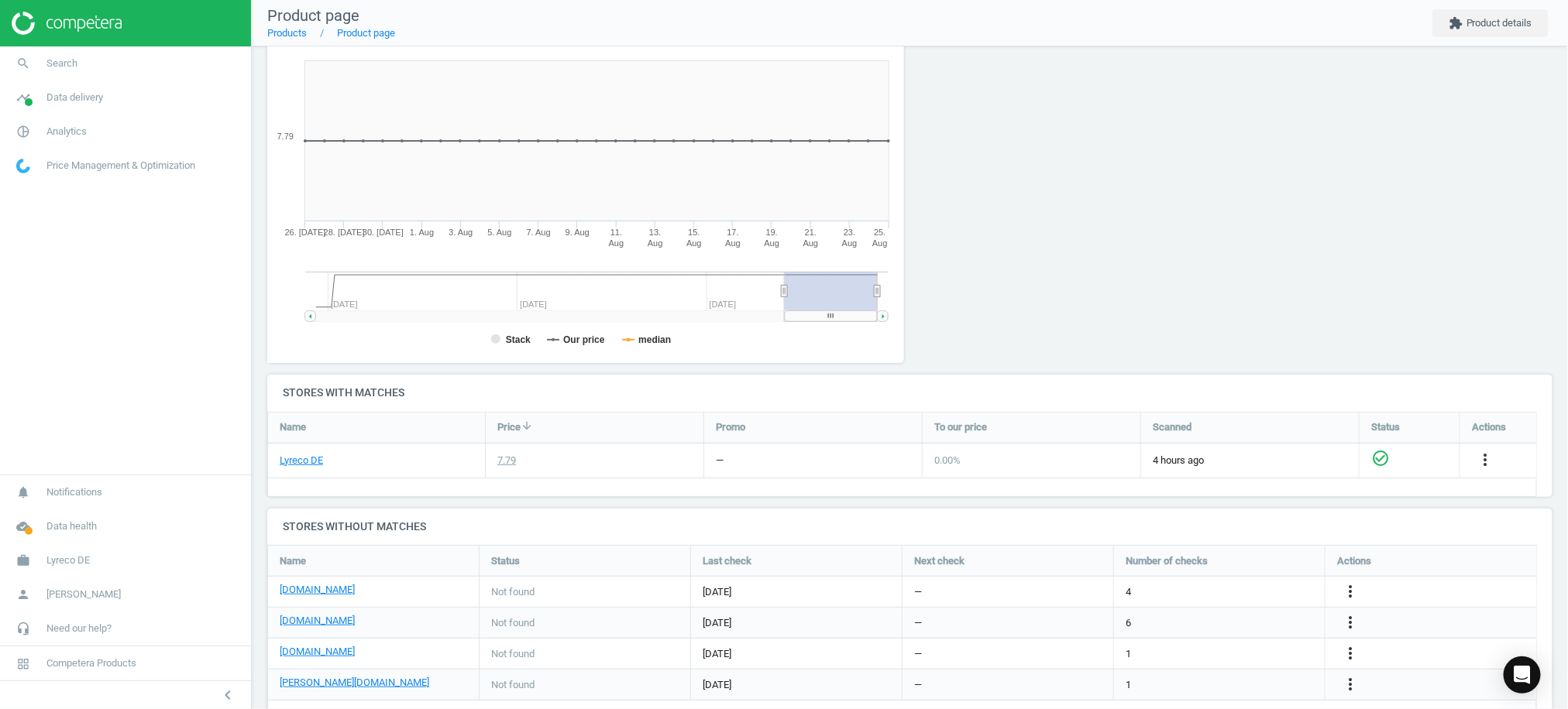
scroll to position [206, 0]
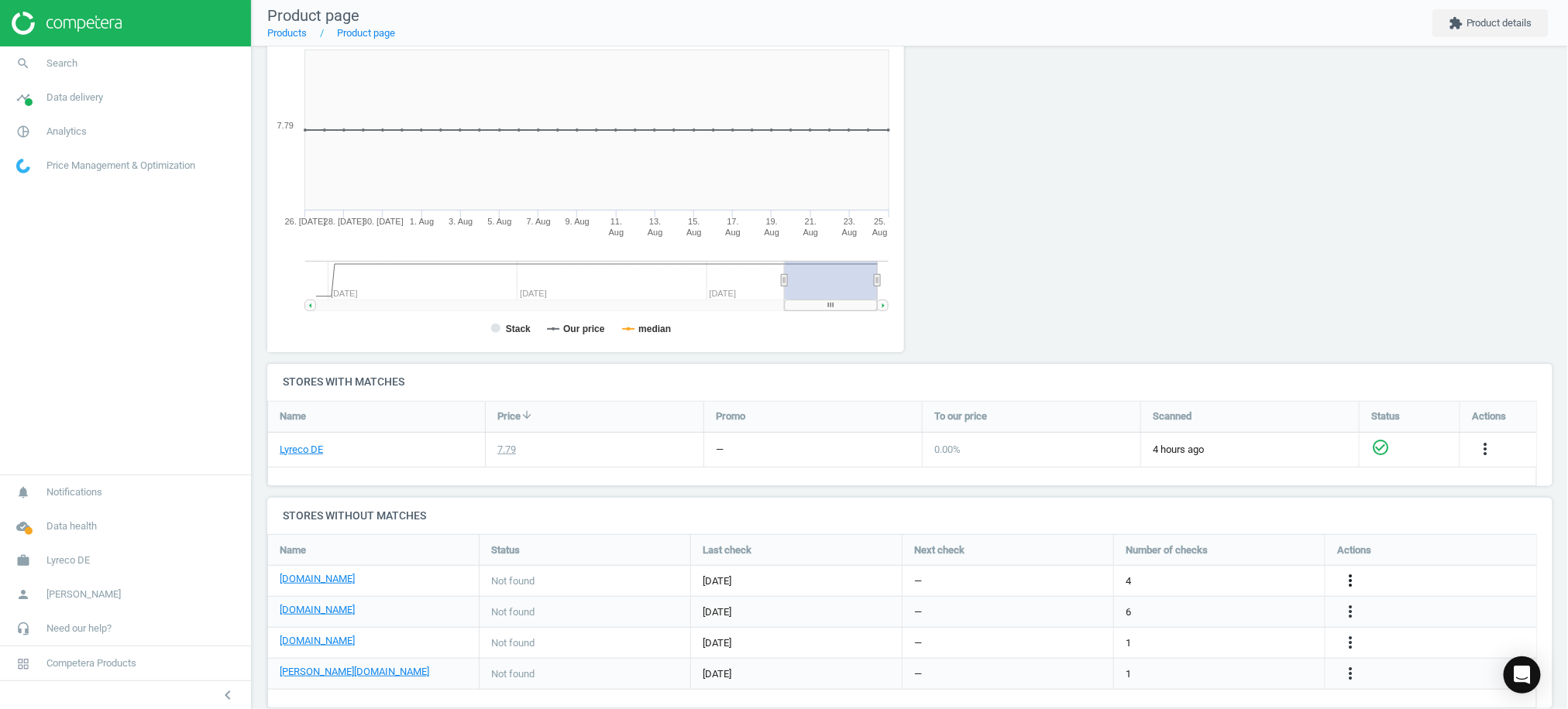
click at [1475, 459] on icon "more_vert" at bounding box center [1484, 448] width 18 height 18
click at [1216, 579] on link "Edit URL/product option" at bounding box center [1227, 582] width 212 height 24
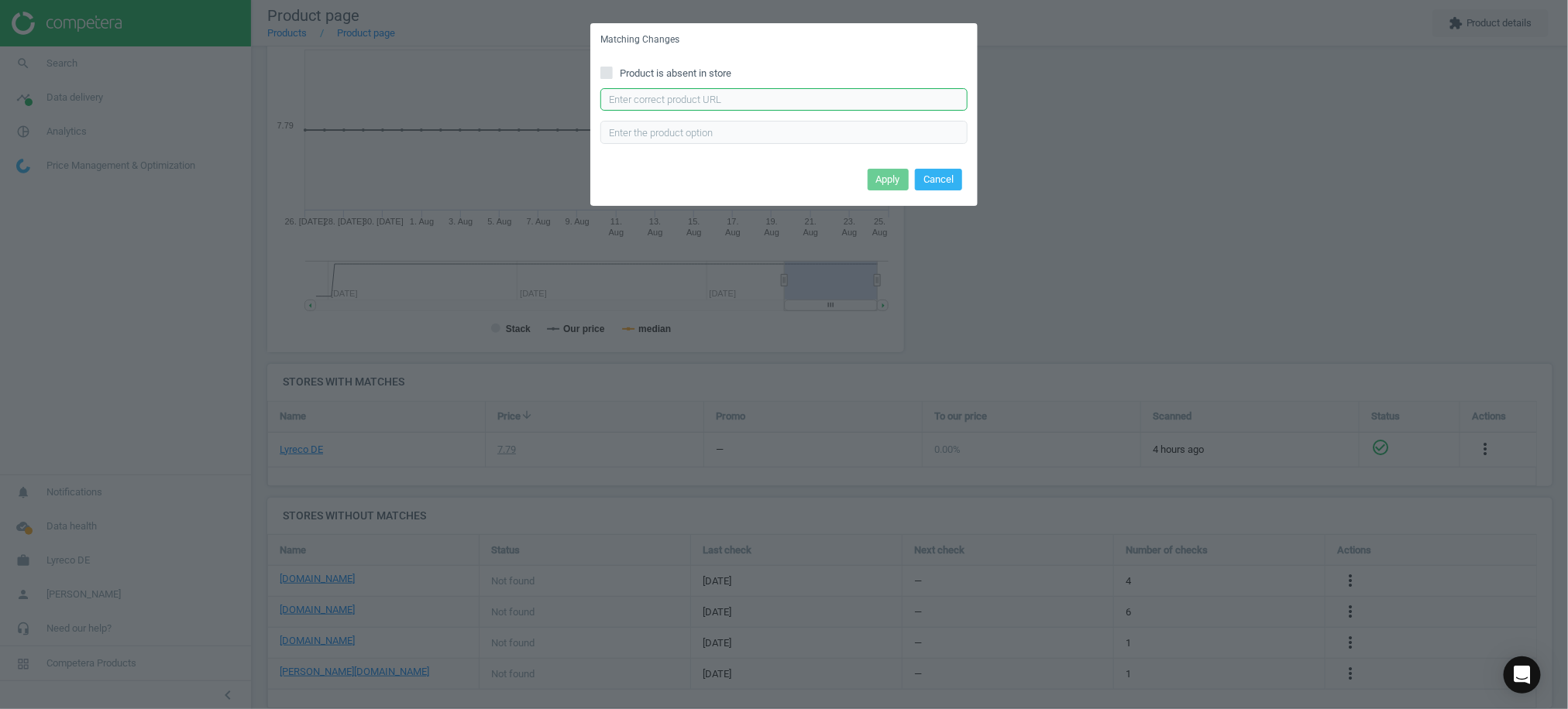
click at [772, 108] on input "text" at bounding box center [784, 100] width 367 height 23
paste input "[URL][DOMAIN_NAME]"
type input "[URL][DOMAIN_NAME]"
click at [887, 173] on button "Apply" at bounding box center [887, 179] width 41 height 22
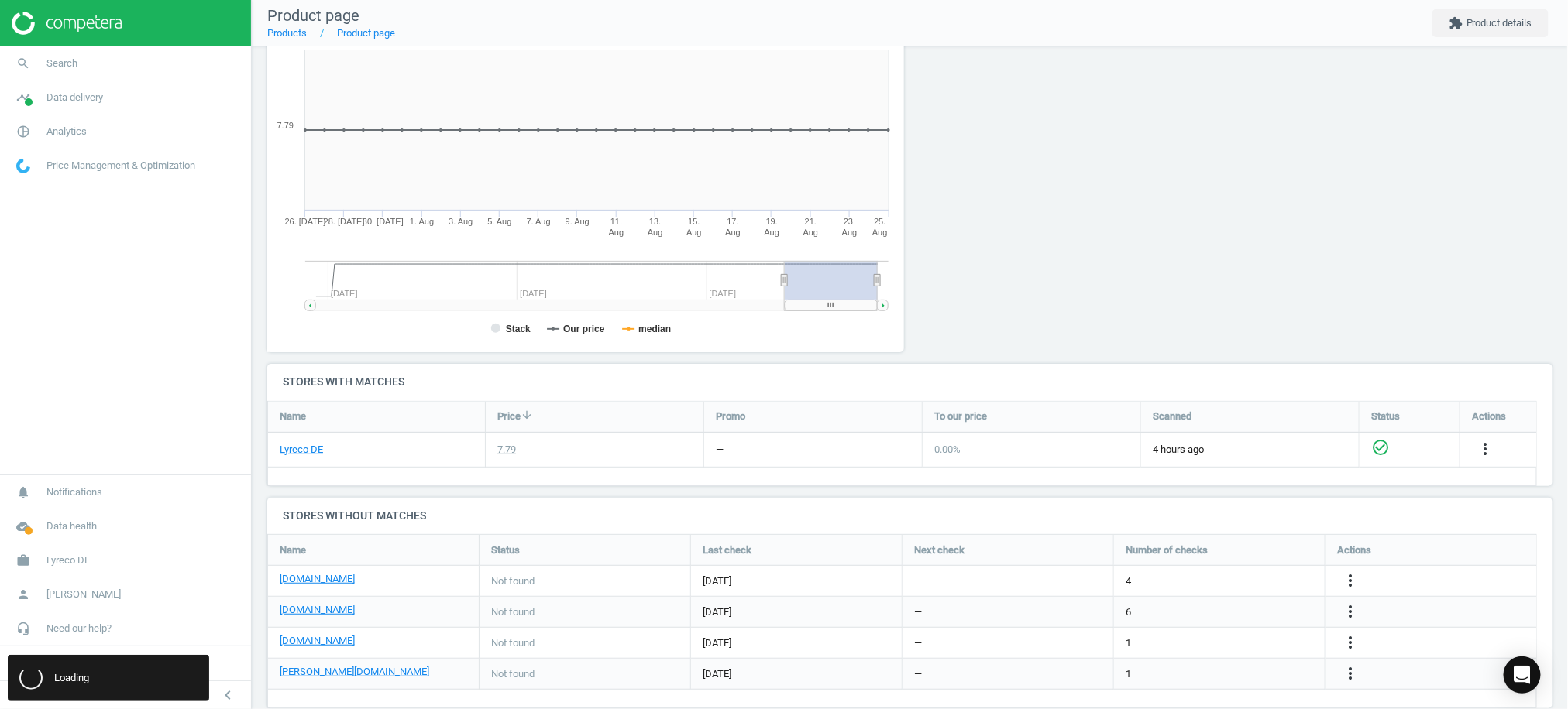
scroll to position [0, 0]
click at [1349, 671] on icon "more_vert" at bounding box center [1350, 674] width 18 height 18
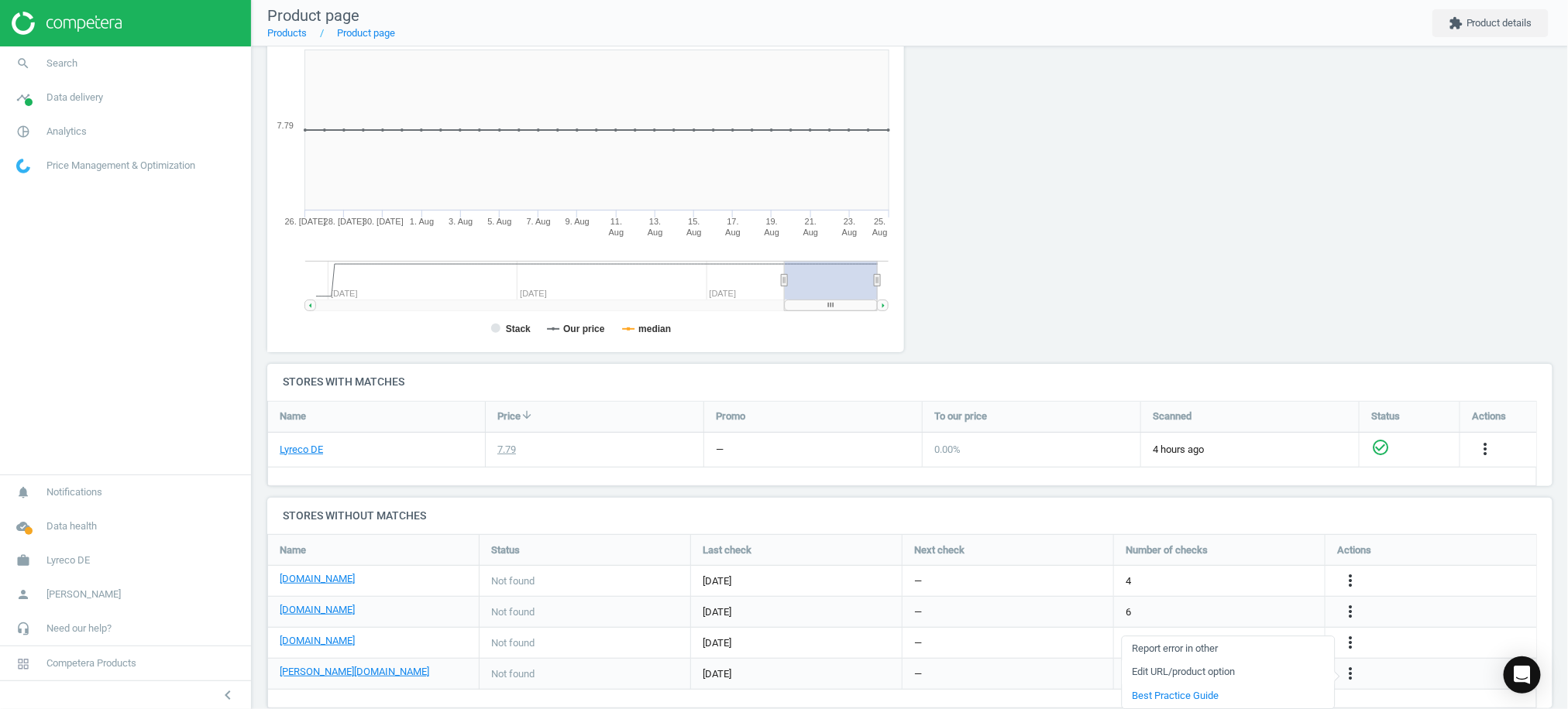
click at [1212, 671] on link "Edit URL/product option" at bounding box center [1227, 673] width 212 height 24
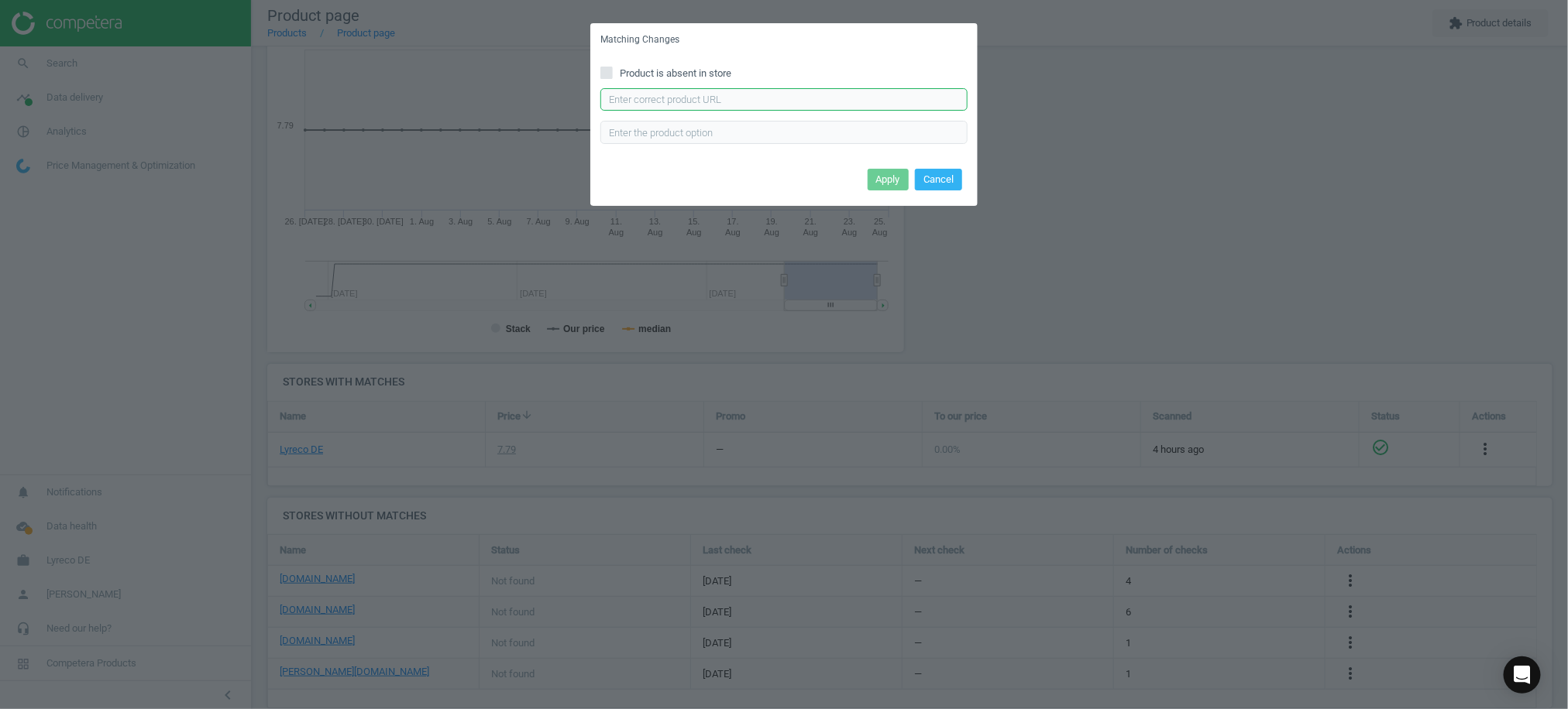
click at [700, 95] on input "text" at bounding box center [784, 100] width 367 height 23
paste input "[URL][DOMAIN_NAME][PERSON_NAME][PERSON_NAME]"
type input "[URL][DOMAIN_NAME][PERSON_NAME][PERSON_NAME]"
click at [886, 178] on button "Apply" at bounding box center [887, 179] width 41 height 22
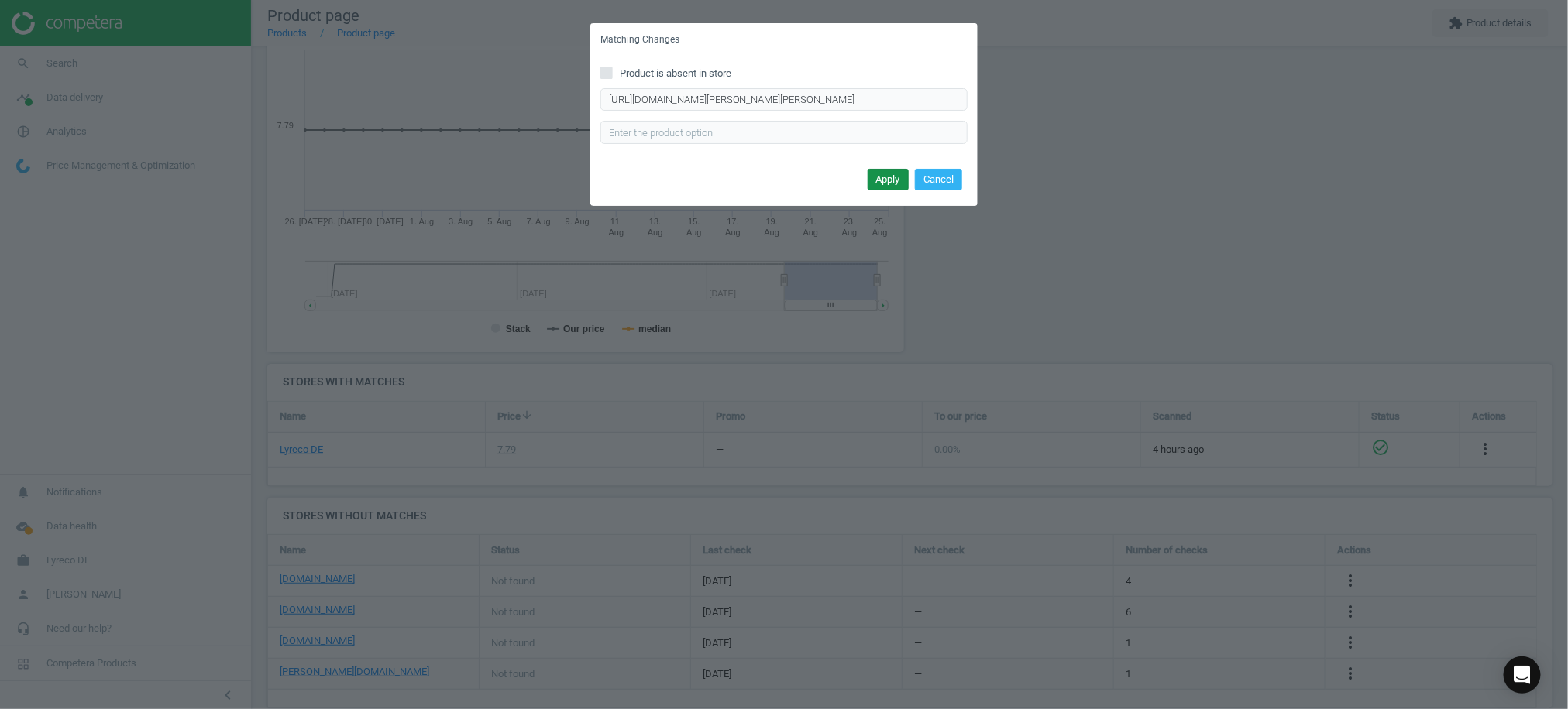
scroll to position [0, 0]
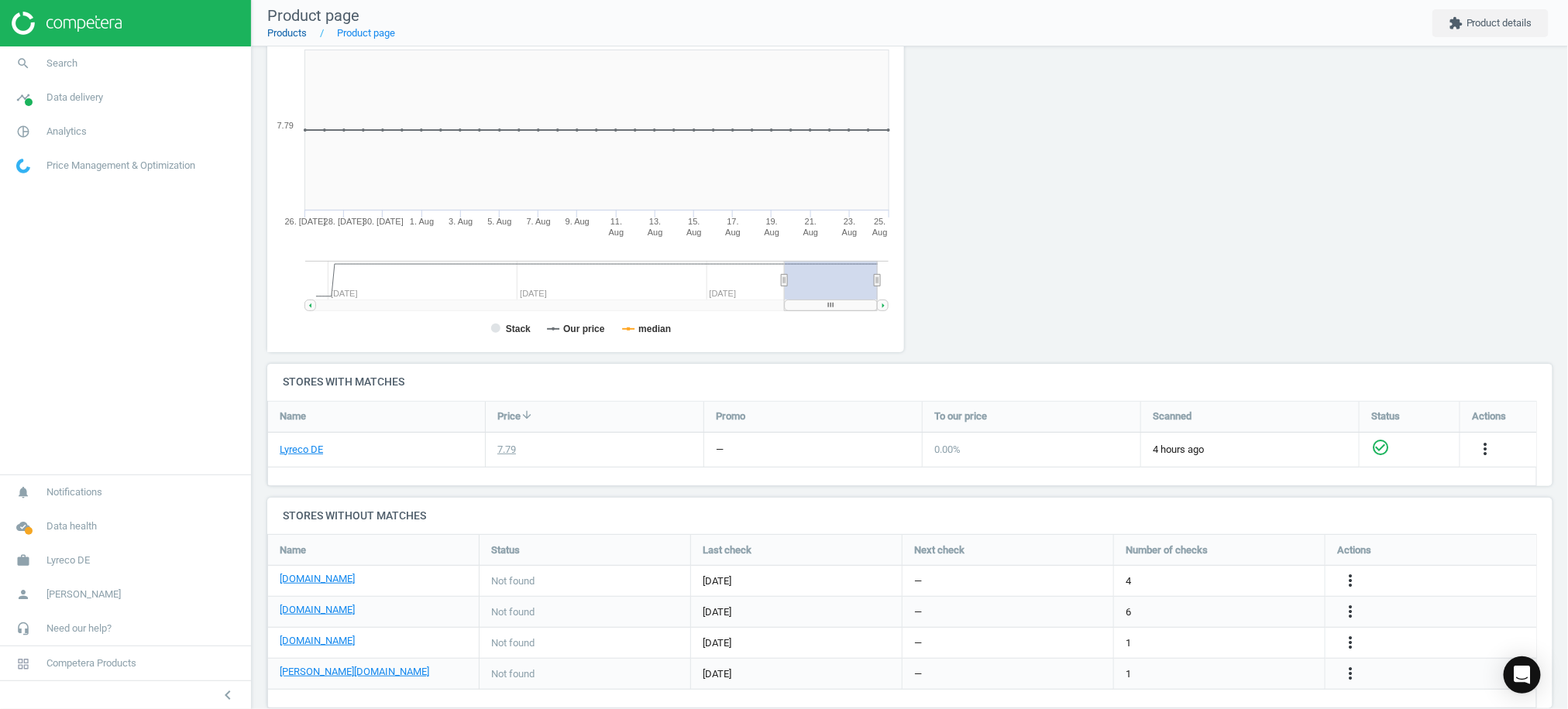
click at [293, 33] on link "Products" at bounding box center [287, 32] width 40 height 11
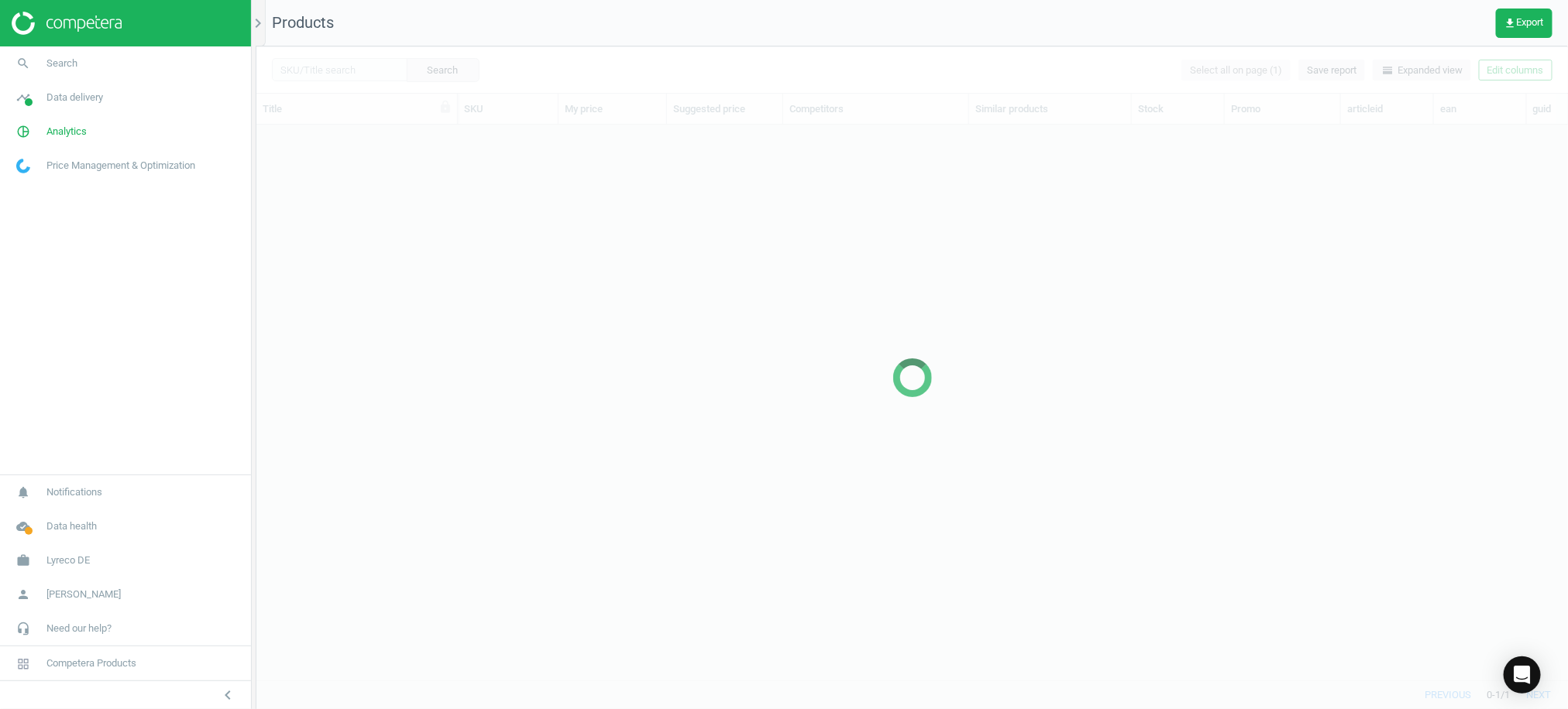
scroll to position [525, 1295]
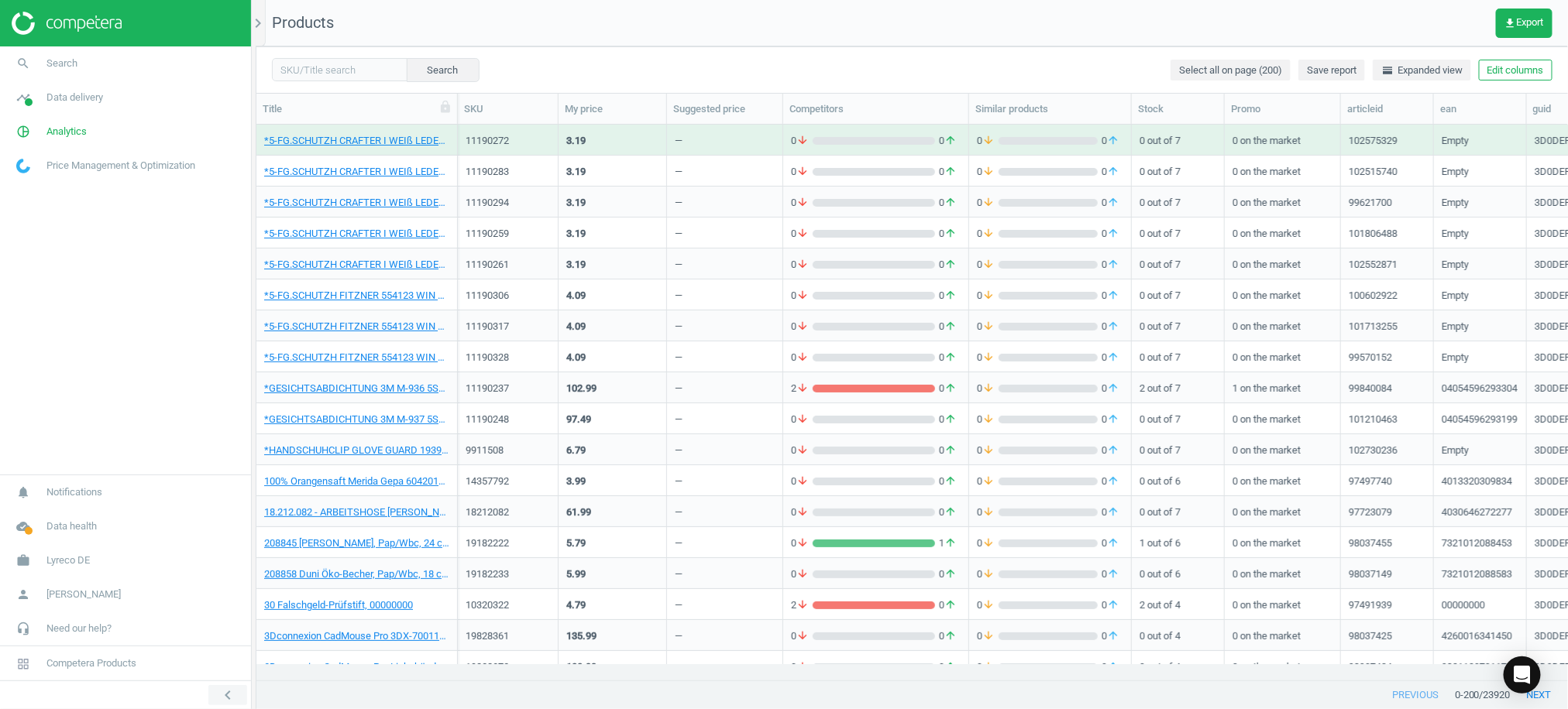
click at [224, 690] on icon "chevron_left" at bounding box center [227, 695] width 18 height 18
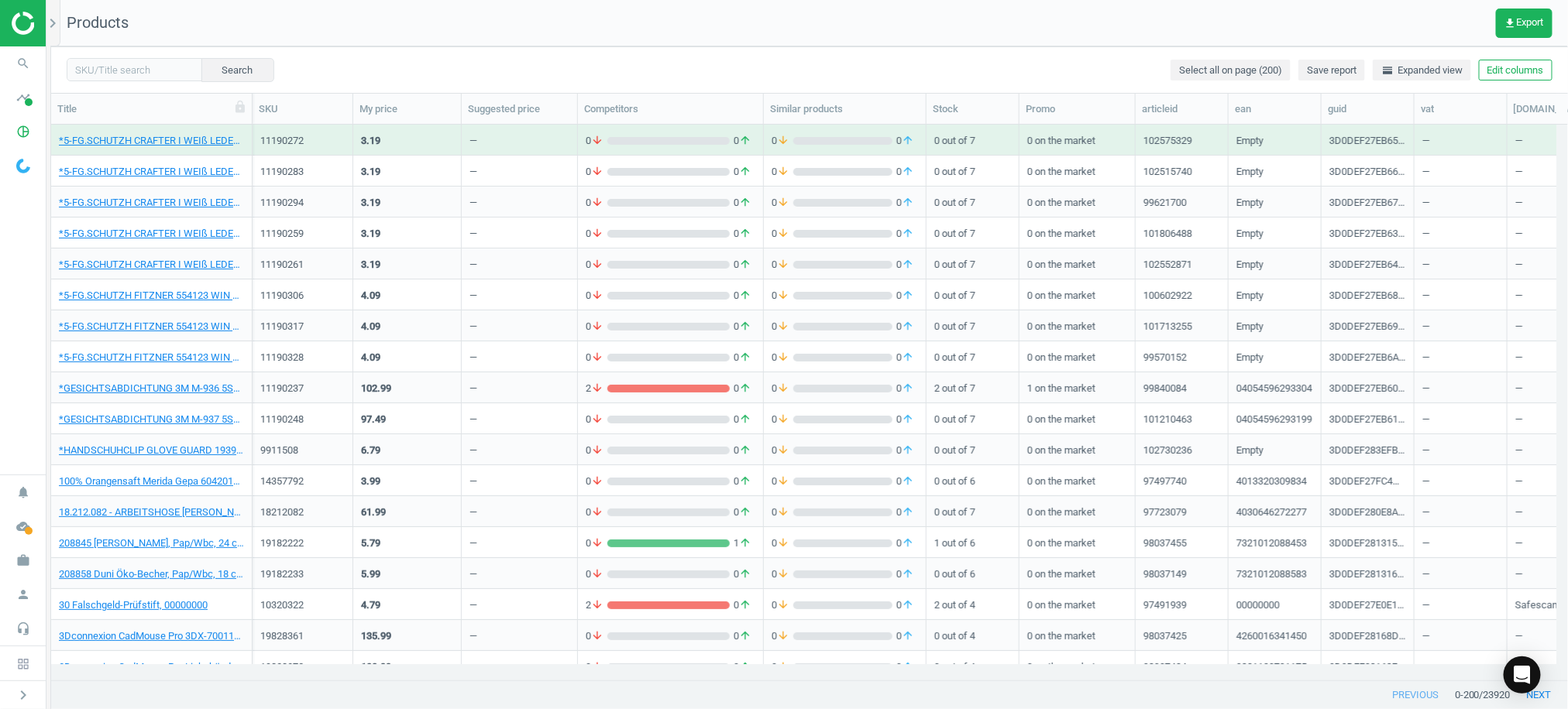
scroll to position [525, 1501]
click at [120, 83] on div "Search Select all on page (200) Save report horizontal_split Expanded view Edit…" at bounding box center [810, 70] width 1517 height 47
click at [136, 63] on input "text" at bounding box center [134, 69] width 136 height 23
paste input "11087344"
type input "11087344"
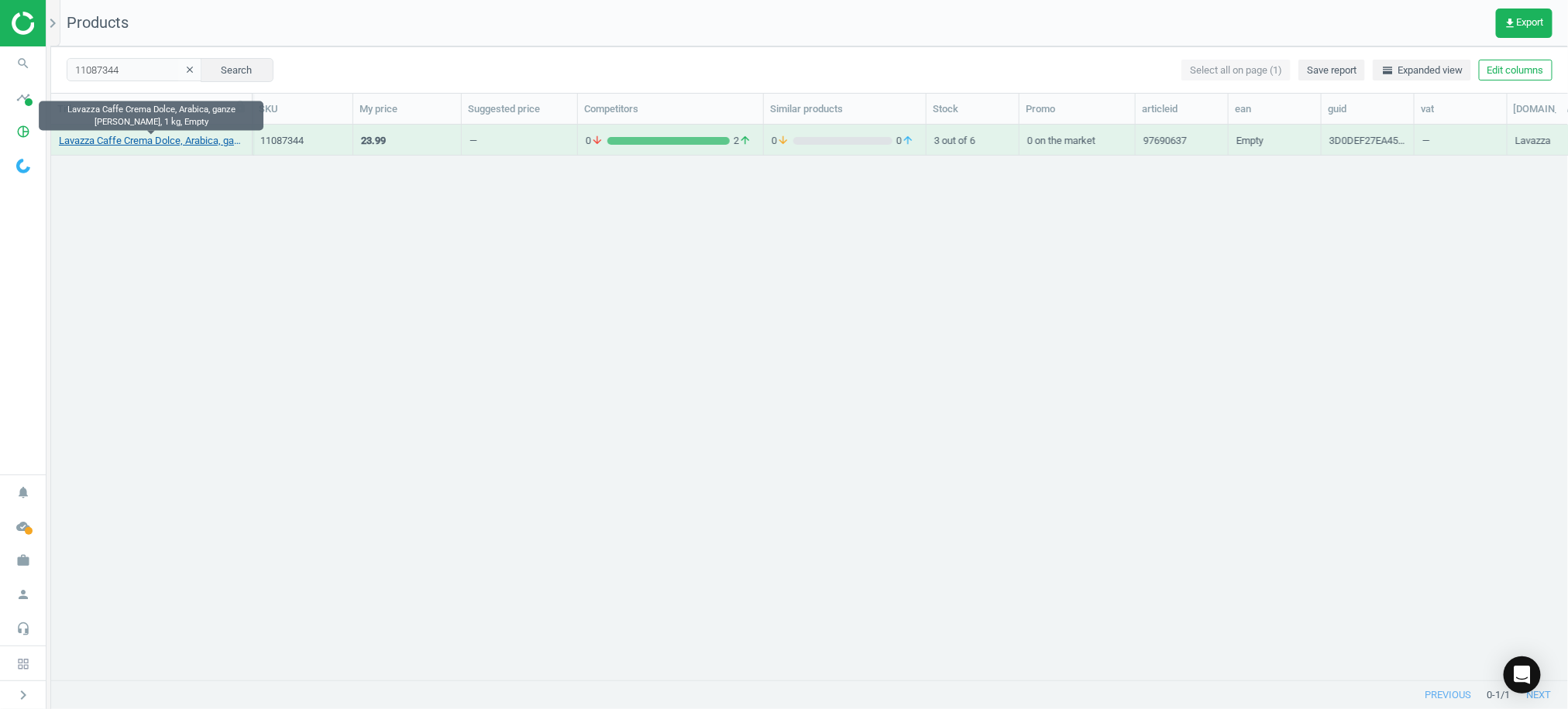
click at [133, 138] on link "Lavazza Caffe Crema Dolce, Arabica, ganze [PERSON_NAME], 1 kg, Empty" at bounding box center [152, 141] width 185 height 14
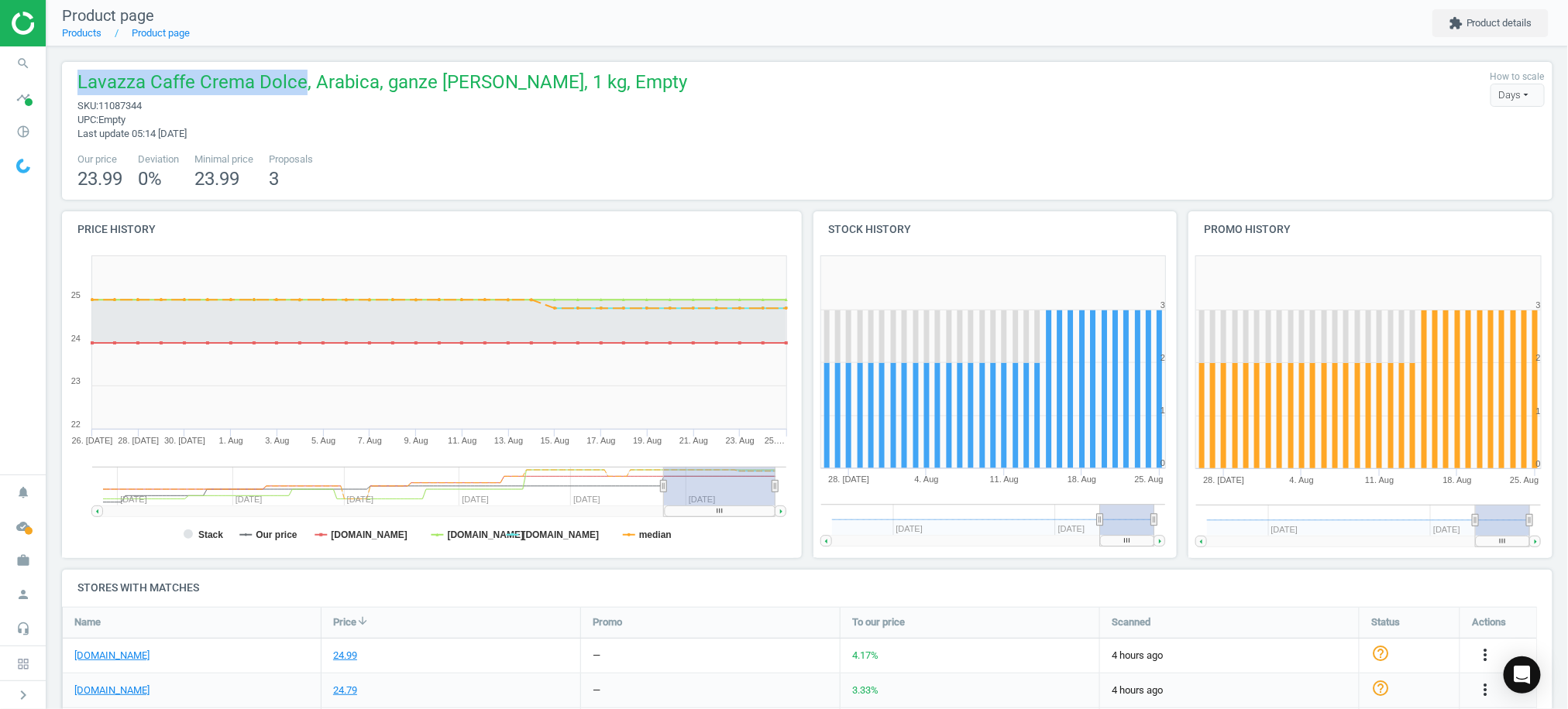
drag, startPoint x: 296, startPoint y: 79, endPoint x: 76, endPoint y: 82, distance: 220.0
click at [76, 82] on div "Lavazza Caffe Crema Dolce, Arabica, ganze [PERSON_NAME], 1 kg, Empty sku : 1108…" at bounding box center [378, 106] width 617 height 71
copy span "Lavazza Caffe Crema Dolce"
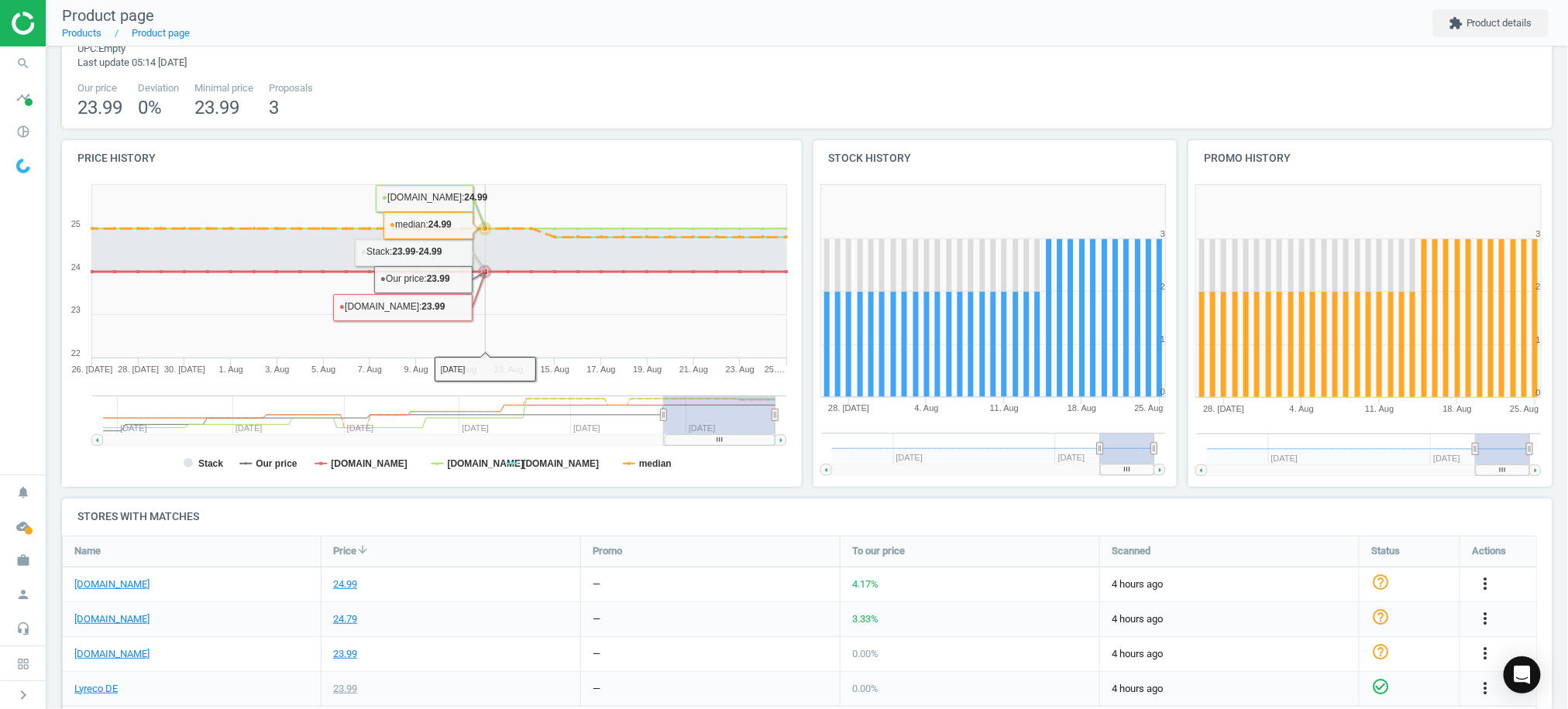
scroll to position [103, 0]
